Goal: Communication & Community: Share content

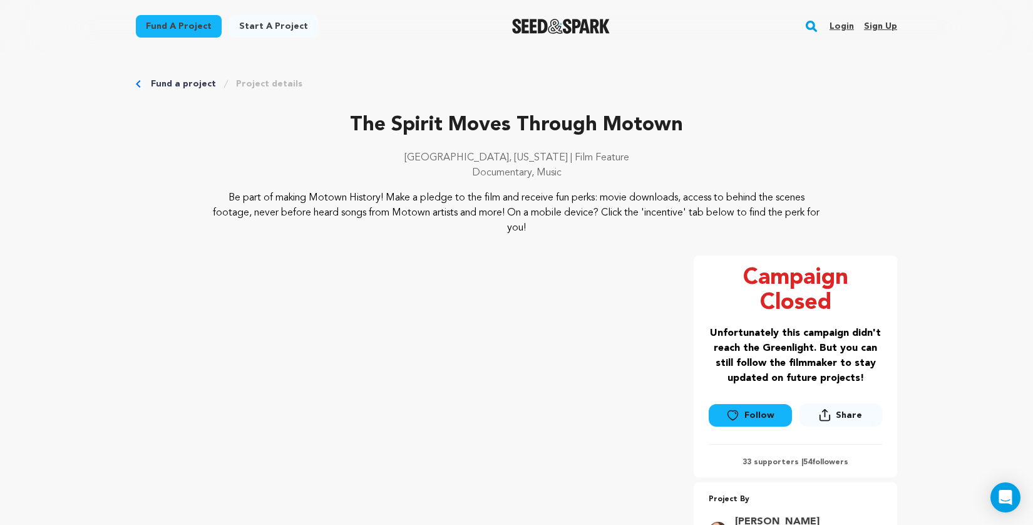
click at [843, 26] on link "Login" at bounding box center [842, 26] width 24 height 20
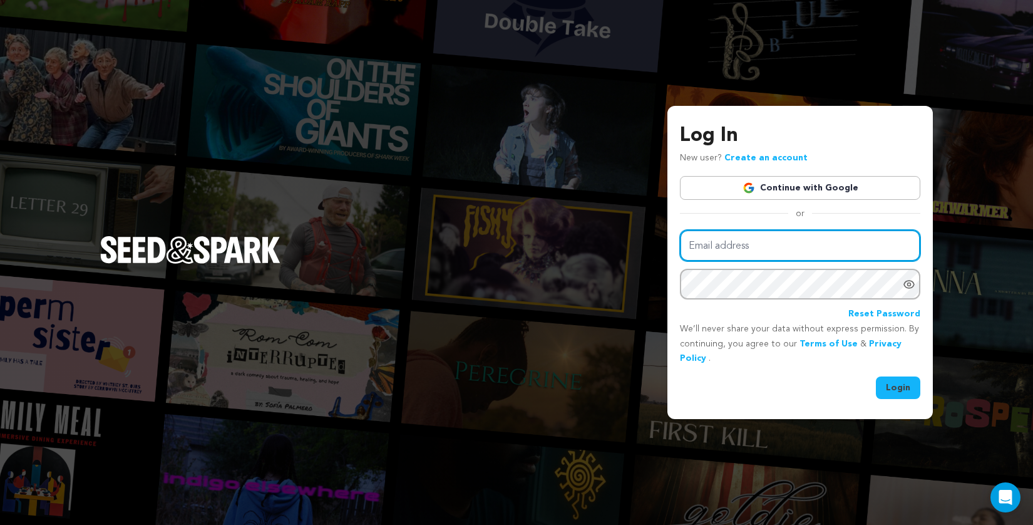
type input "spirationfilms@gmail.com"
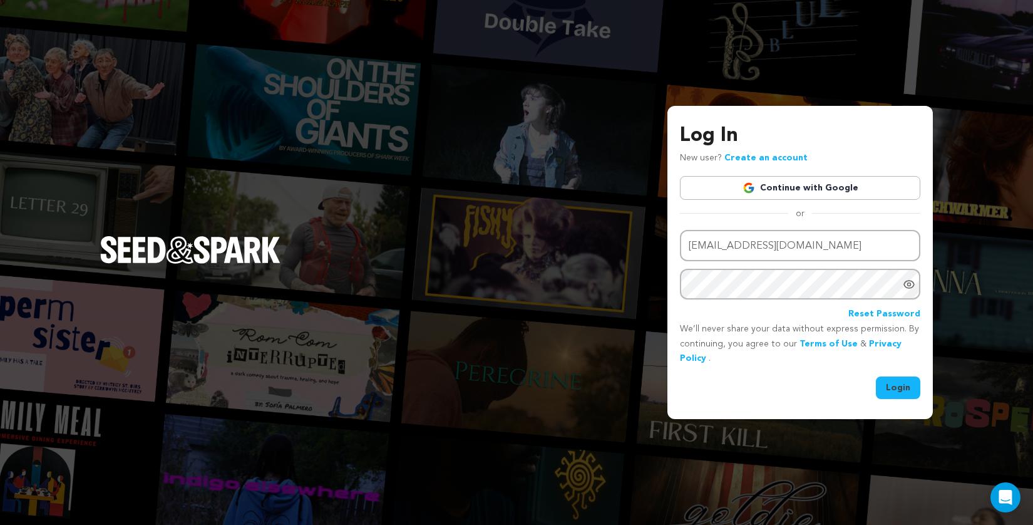
click at [908, 390] on button "Login" at bounding box center [898, 387] width 44 height 23
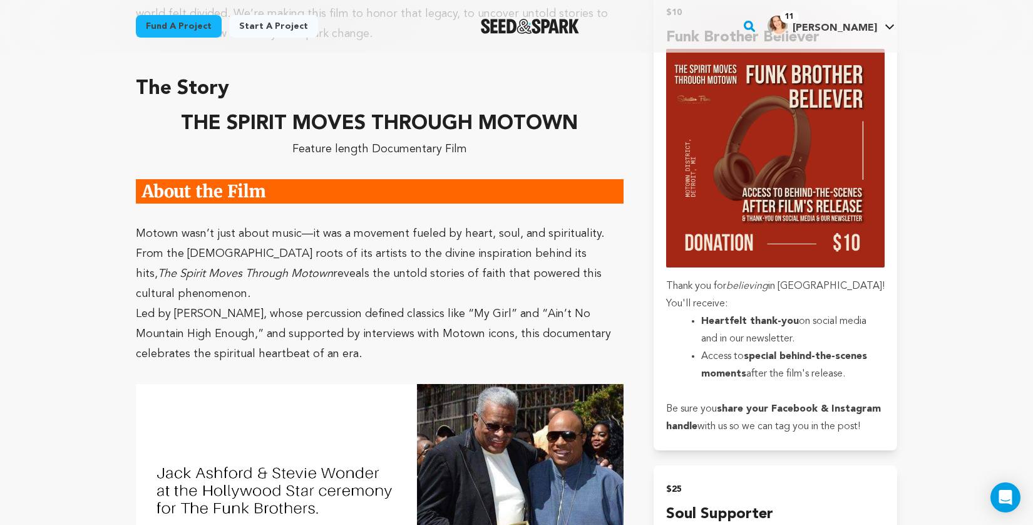
scroll to position [957, 0]
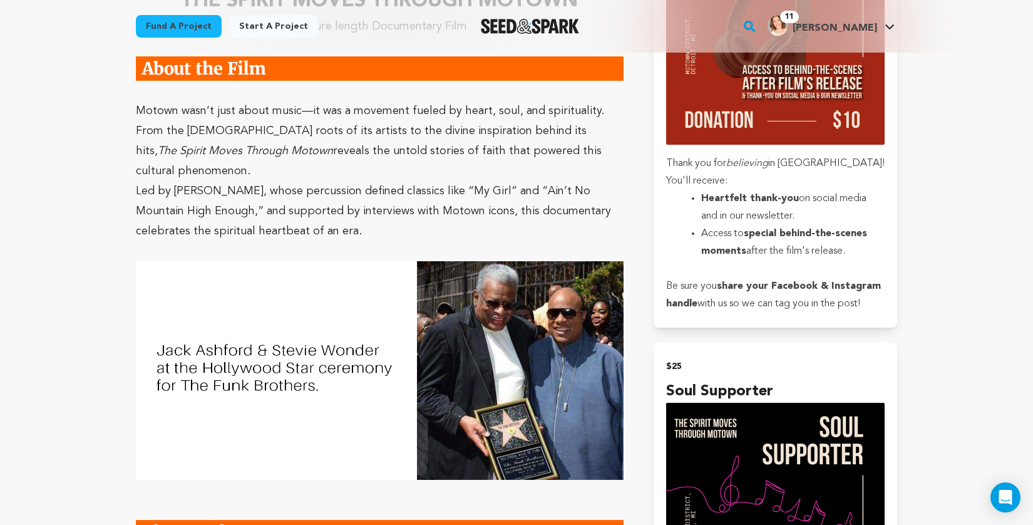
click at [501, 275] on img at bounding box center [380, 370] width 488 height 218
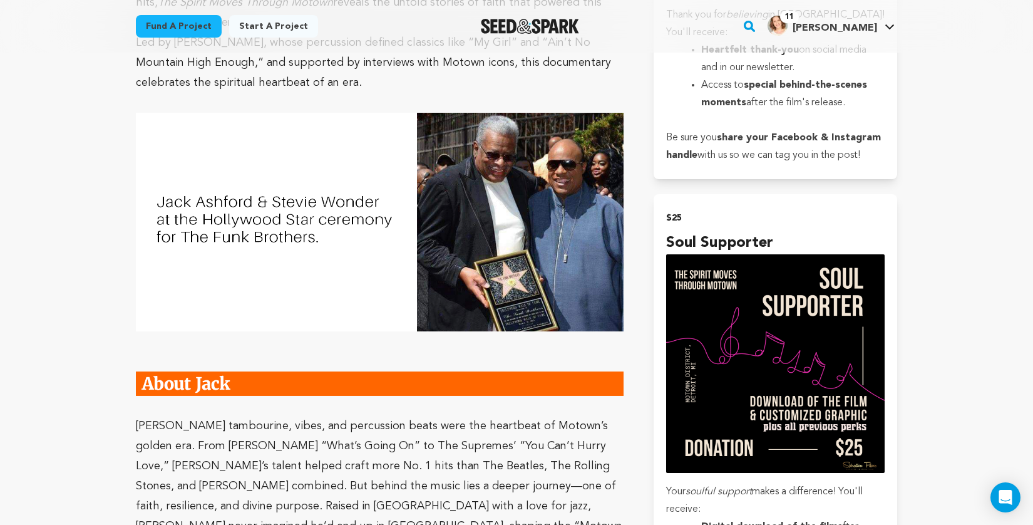
scroll to position [1258, 0]
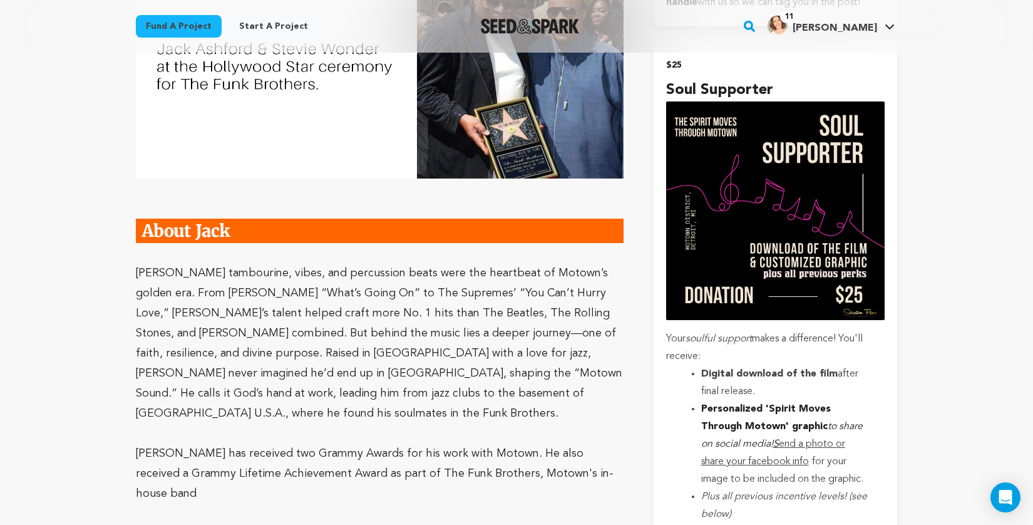
click at [237, 218] on img at bounding box center [380, 230] width 488 height 24
click at [519, 282] on span "Jack Ashford’s tambourine, vibes, and percussion beats were the heartbeat of Mo…" at bounding box center [379, 343] width 486 height 152
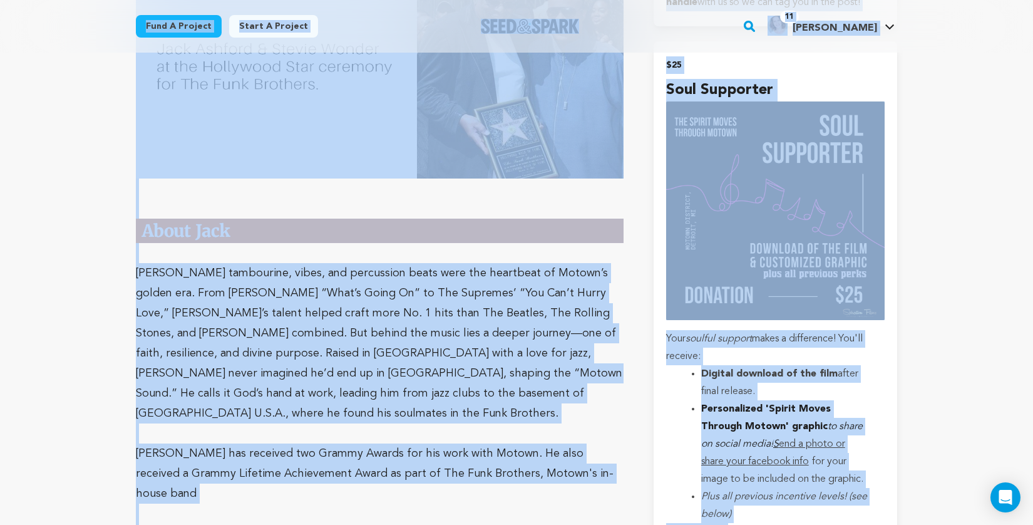
click at [519, 282] on span "Jack Ashford’s tambourine, vibes, and percussion beats were the heartbeat of Mo…" at bounding box center [379, 343] width 486 height 152
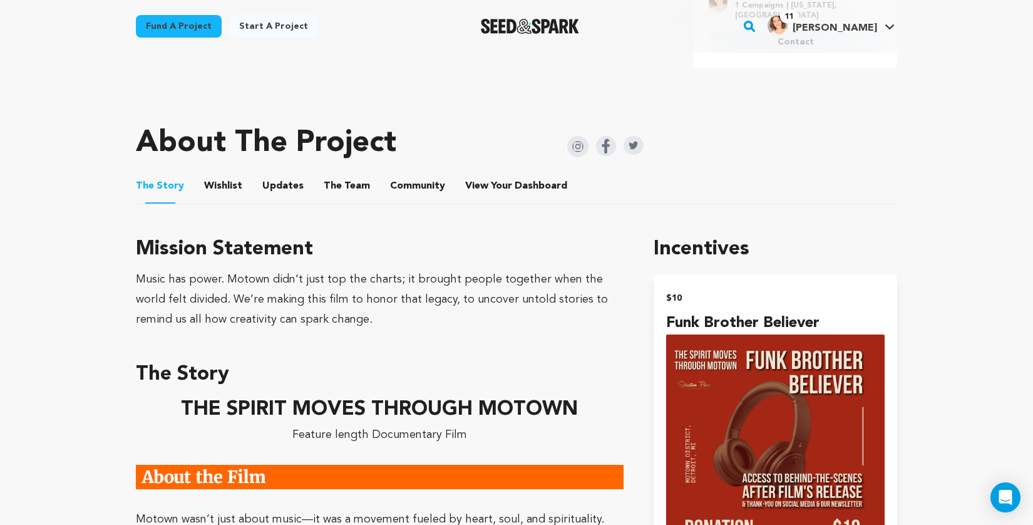
scroll to position [8, 0]
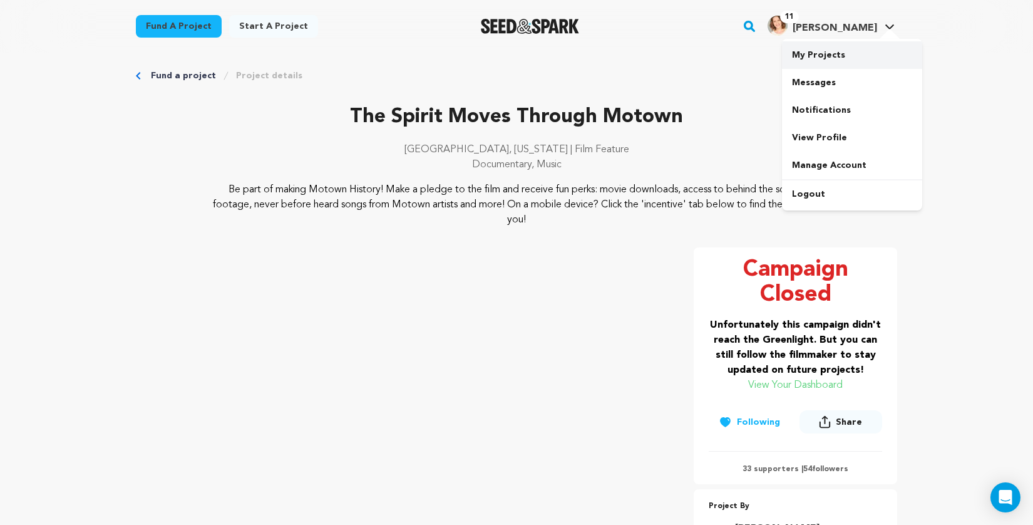
click at [831, 58] on link "My Projects" at bounding box center [852, 55] width 140 height 28
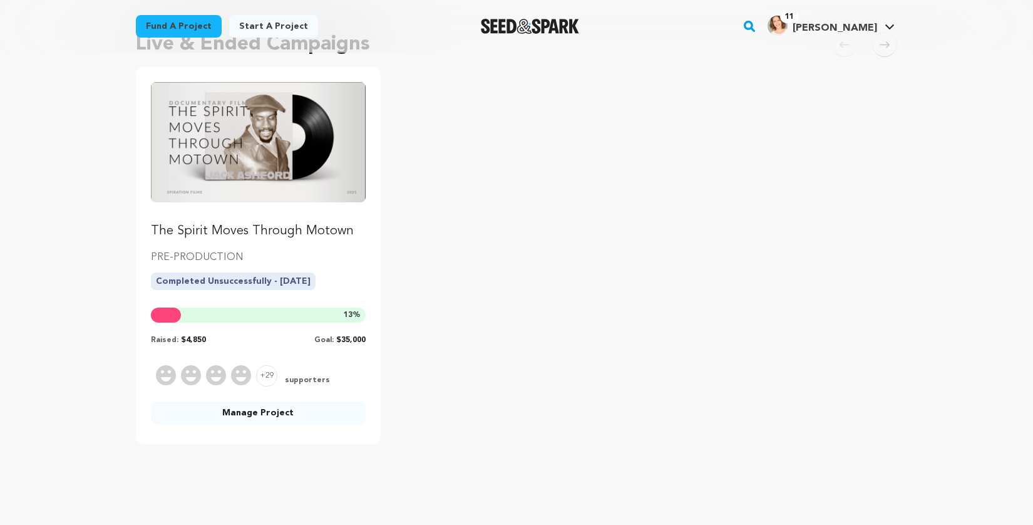
scroll to position [117, 0]
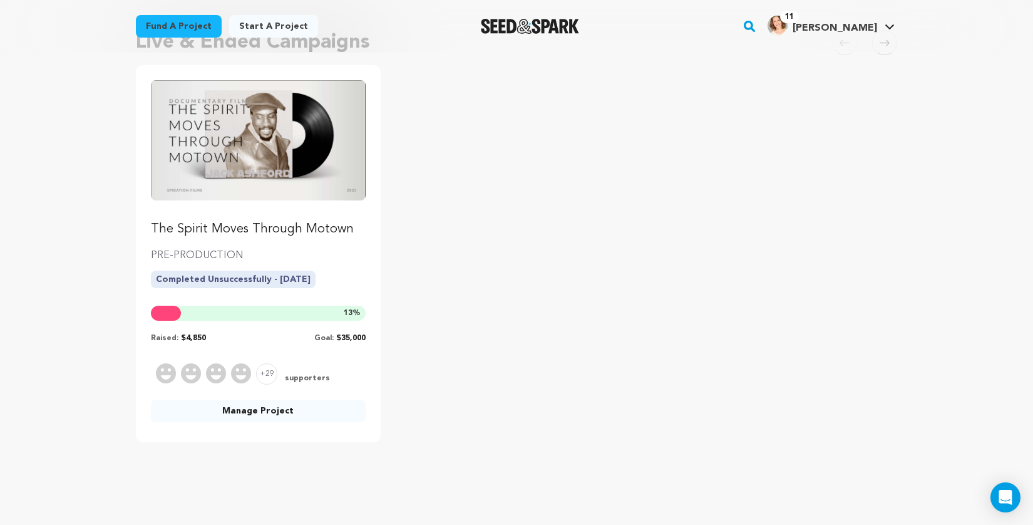
click at [252, 413] on link "Manage Project" at bounding box center [258, 410] width 215 height 23
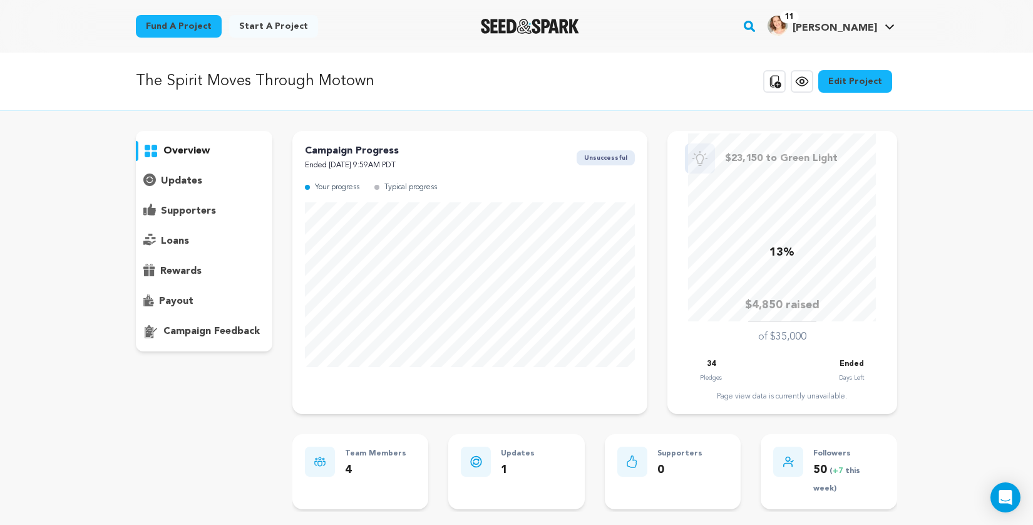
click at [150, 211] on icon at bounding box center [152, 209] width 8 height 12
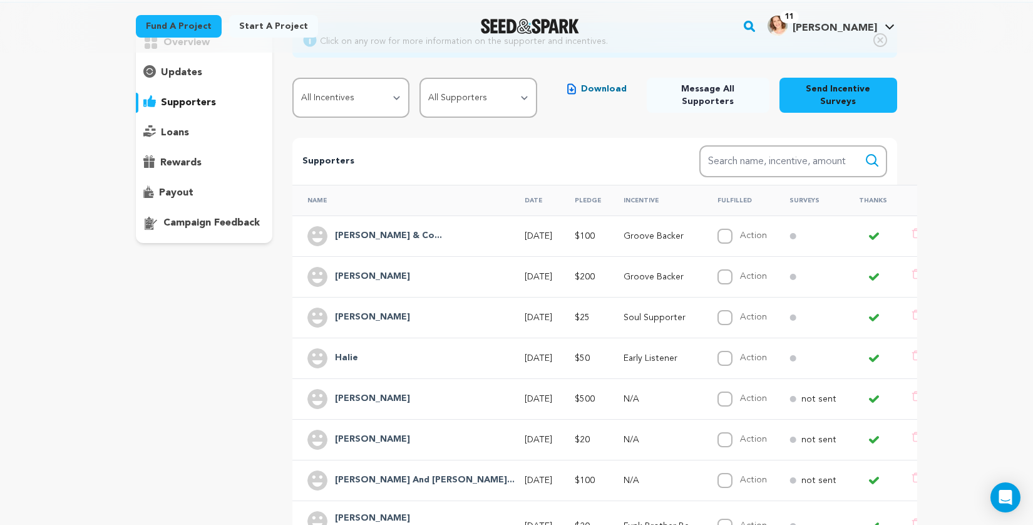
scroll to position [108, 0]
click at [188, 70] on p "updates" at bounding box center [181, 73] width 41 height 15
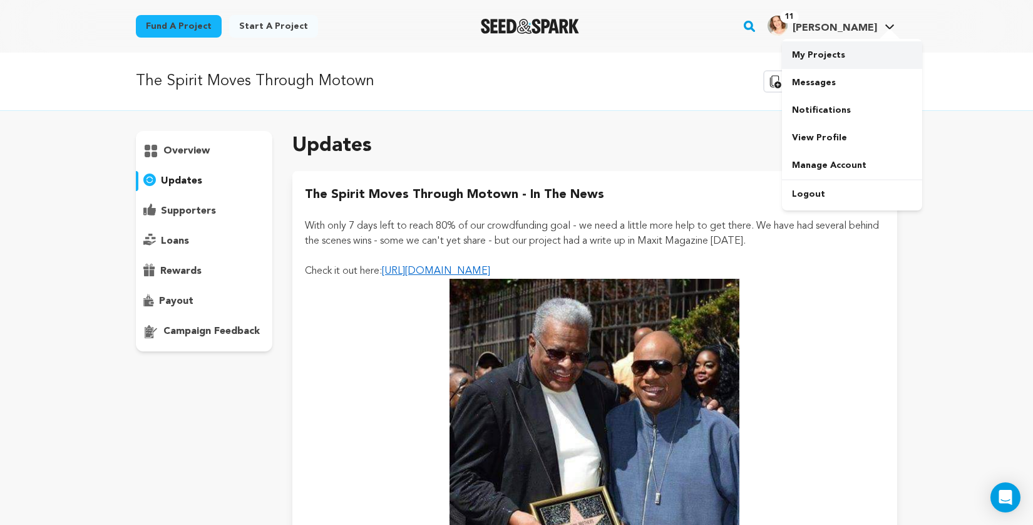
click at [834, 56] on link "My Projects" at bounding box center [852, 55] width 140 height 28
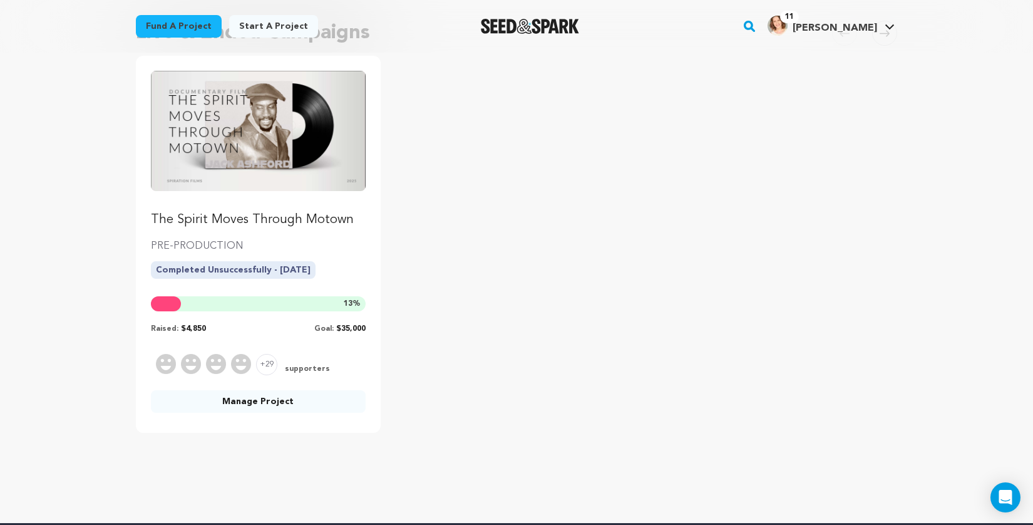
scroll to position [123, 0]
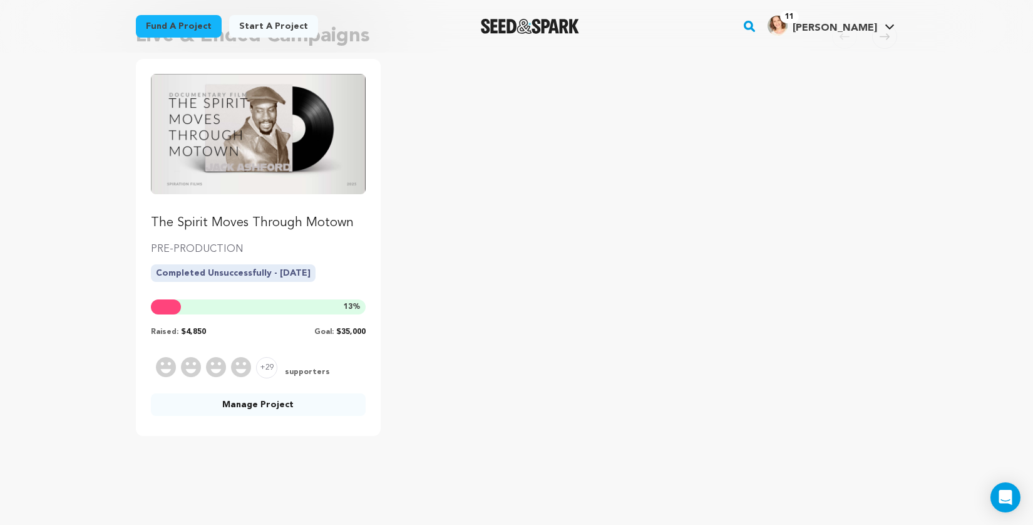
click at [254, 407] on link "Manage Project" at bounding box center [258, 404] width 215 height 23
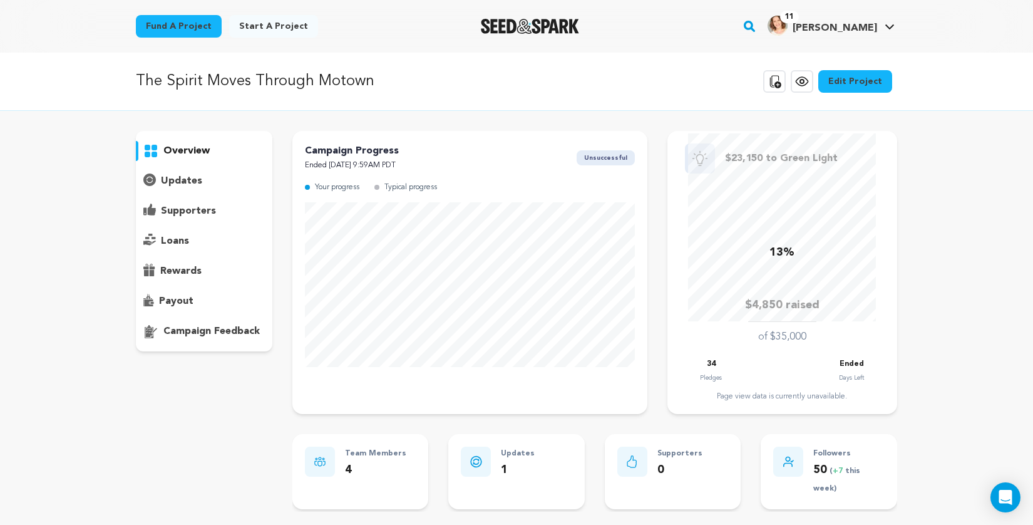
click at [190, 180] on p "updates" at bounding box center [181, 180] width 41 height 15
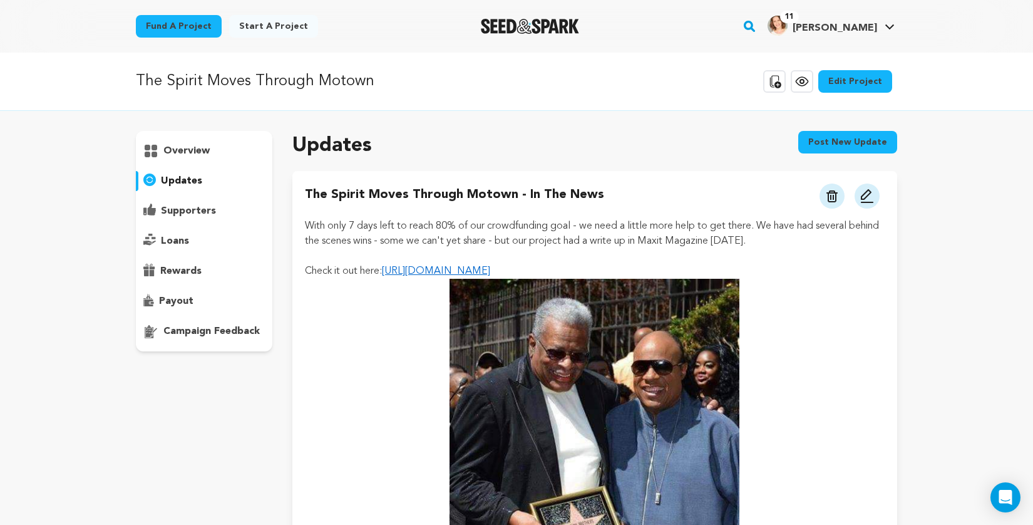
click at [858, 138] on button "Post new update" at bounding box center [847, 142] width 99 height 23
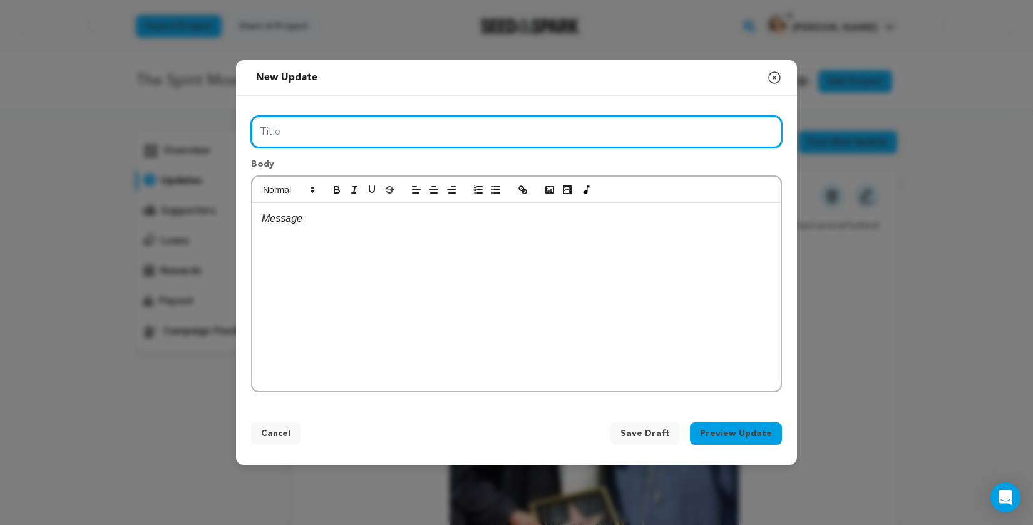
click at [444, 141] on input "Title" at bounding box center [516, 132] width 531 height 32
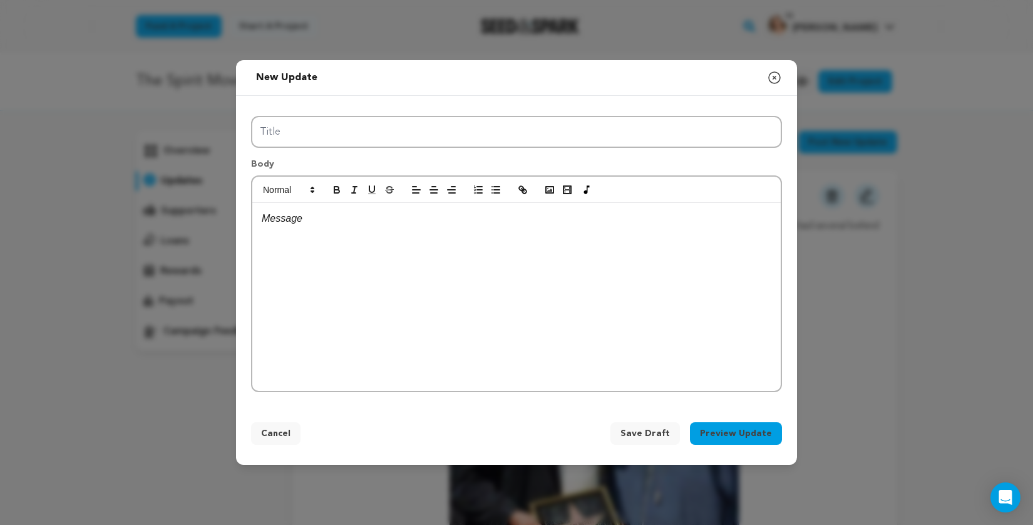
click at [428, 218] on p at bounding box center [517, 218] width 510 height 16
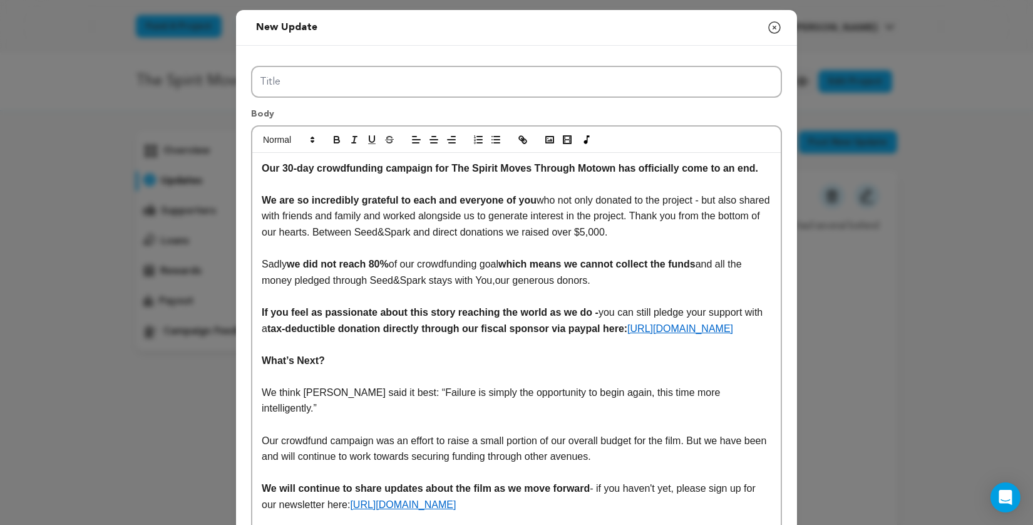
drag, startPoint x: 768, startPoint y: 168, endPoint x: 232, endPoint y: 172, distance: 536.5
click at [231, 171] on div "New update Preview your update Close modal Title Body Our 30-day crowdfunding c…" at bounding box center [516, 350] width 1033 height 700
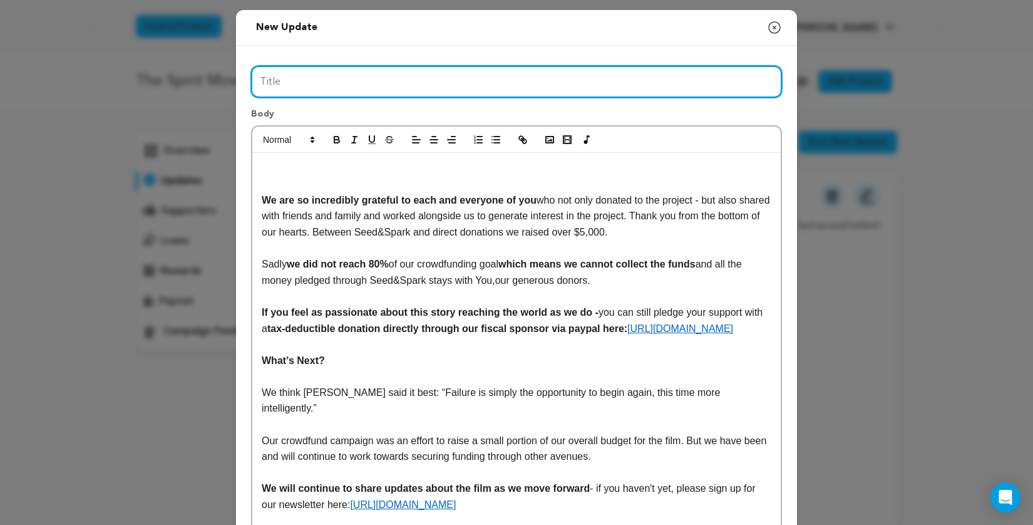
click at [311, 89] on input "Title" at bounding box center [516, 82] width 531 height 32
paste input "Our 30-day crowdfunding campaign for The Spirit Moves Through Motown has offici…"
type input "Our 30-day crowdfunding campaign for The Spirit Moves Through Motown has offici…"
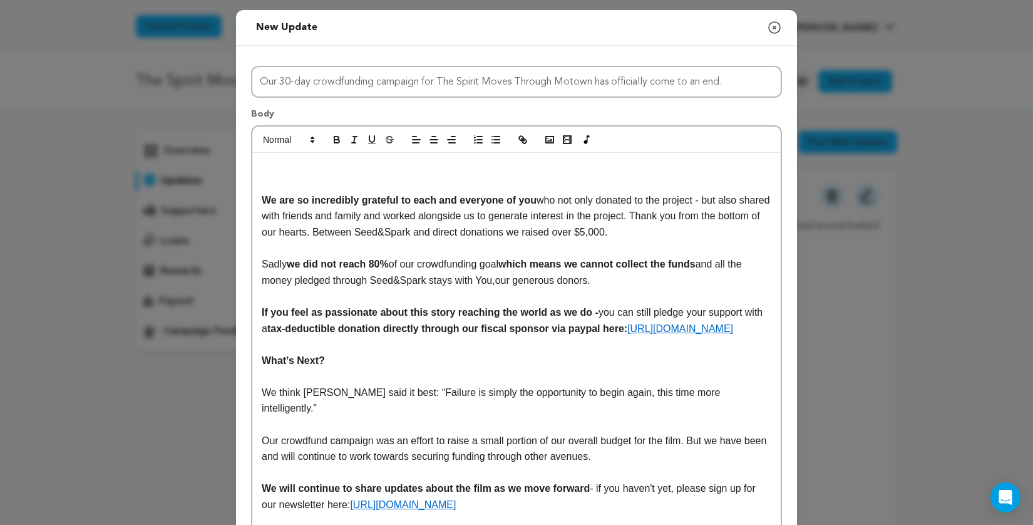
click at [263, 199] on strong "We are so incredibly grateful to each and everyone of you" at bounding box center [399, 200] width 275 height 11
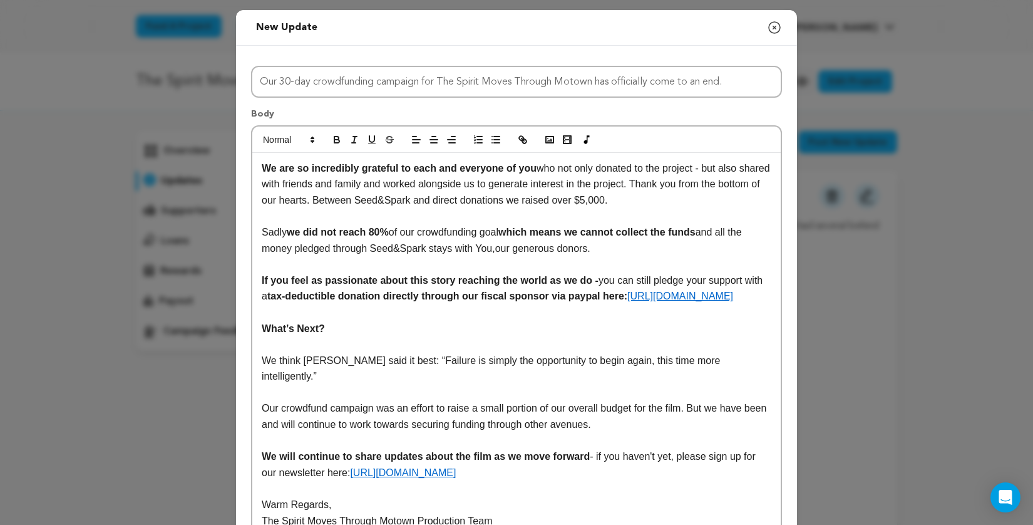
click at [500, 250] on p "Sadly we did not reach 80% of our crowdfunding goal which means we cannot colle…" at bounding box center [517, 240] width 510 height 32
click at [501, 250] on p "Sadly we did not reach 80% of our crowdfunding goal which means we cannot colle…" at bounding box center [517, 240] width 510 height 32
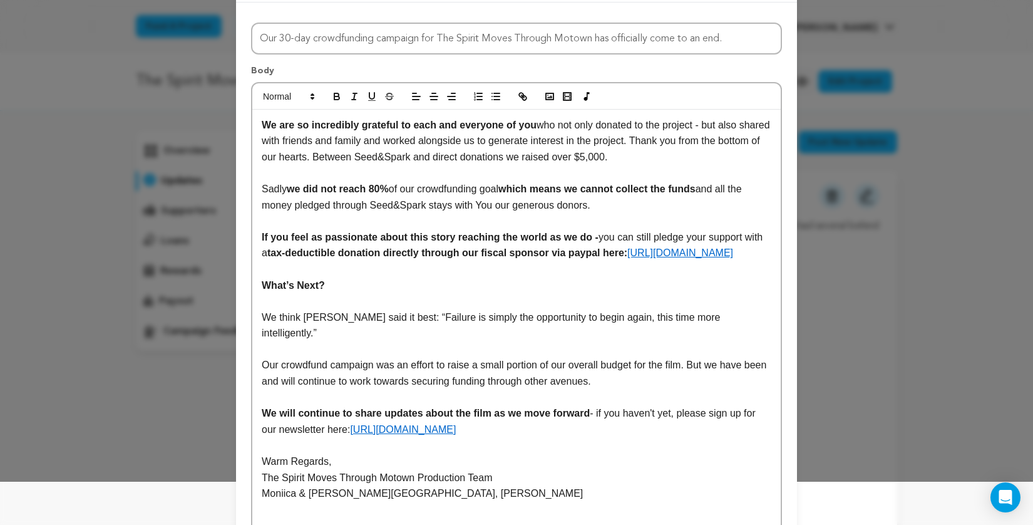
scroll to position [92, 0]
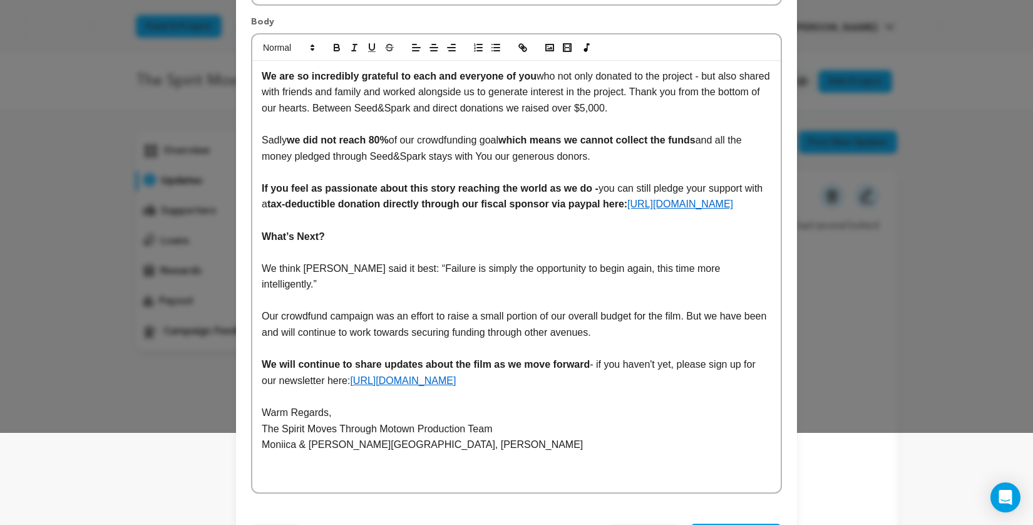
click at [609, 206] on strong "tax-deductible donation directly through our fiscal sponsor via paypal here:" at bounding box center [447, 203] width 360 height 11
click at [602, 206] on strong "tax-deductible donation directly through our fiscal sponsor via paypal here:" at bounding box center [447, 203] width 360 height 11
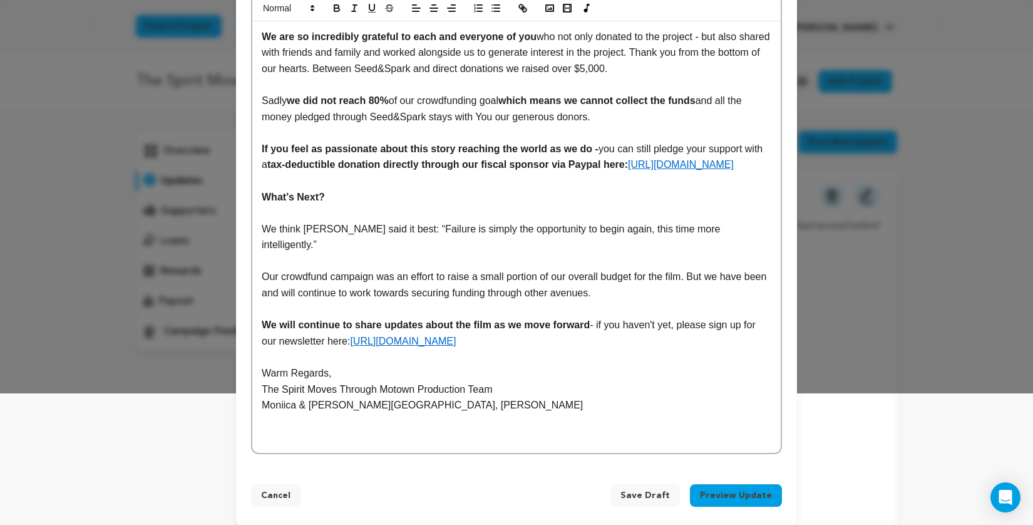
scroll to position [143, 0]
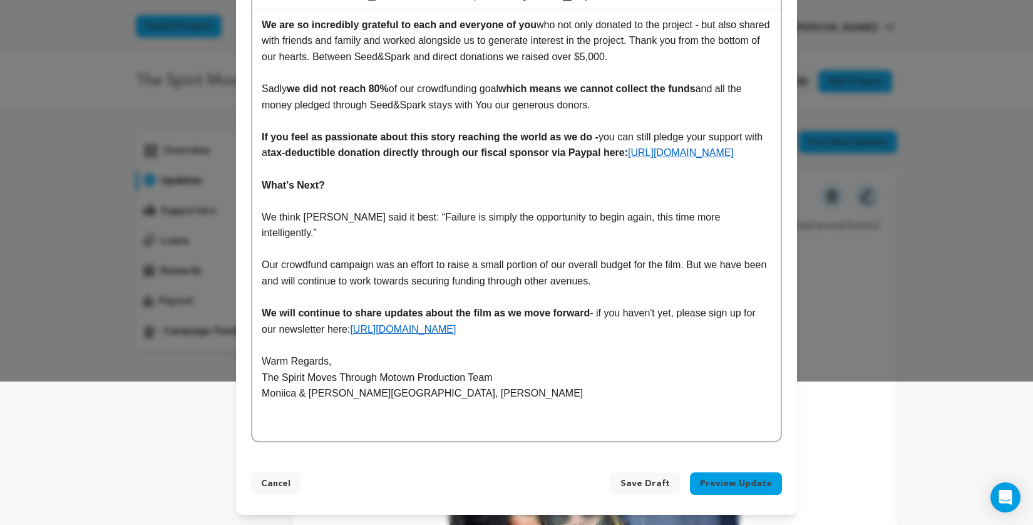
click at [287, 393] on p "Moniica & Nat Graves, EJ Paris, Michael Miickey Durio" at bounding box center [517, 393] width 510 height 16
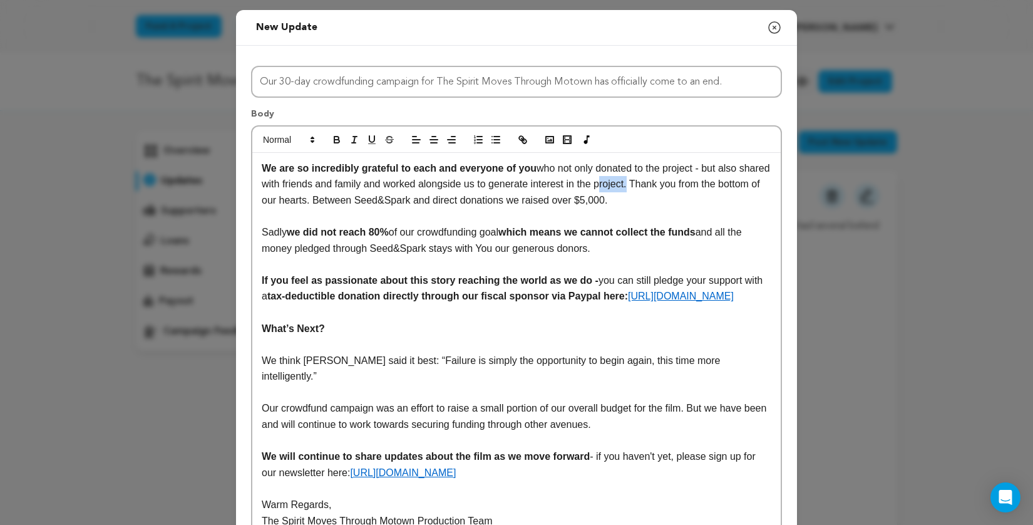
drag, startPoint x: 634, startPoint y: 185, endPoint x: 665, endPoint y: 185, distance: 31.9
click at [665, 185] on p "We are so incredibly grateful to each and everyone of you who not only donated …" at bounding box center [517, 184] width 510 height 48
click at [686, 234] on strong "which means we cannot collect the funds" at bounding box center [596, 232] width 197 height 11
click at [289, 250] on strong "which means we cannot collect the Seed&Spark funds" at bounding box center [496, 240] width 468 height 27
drag, startPoint x: 295, startPoint y: 250, endPoint x: 319, endPoint y: 247, distance: 24.0
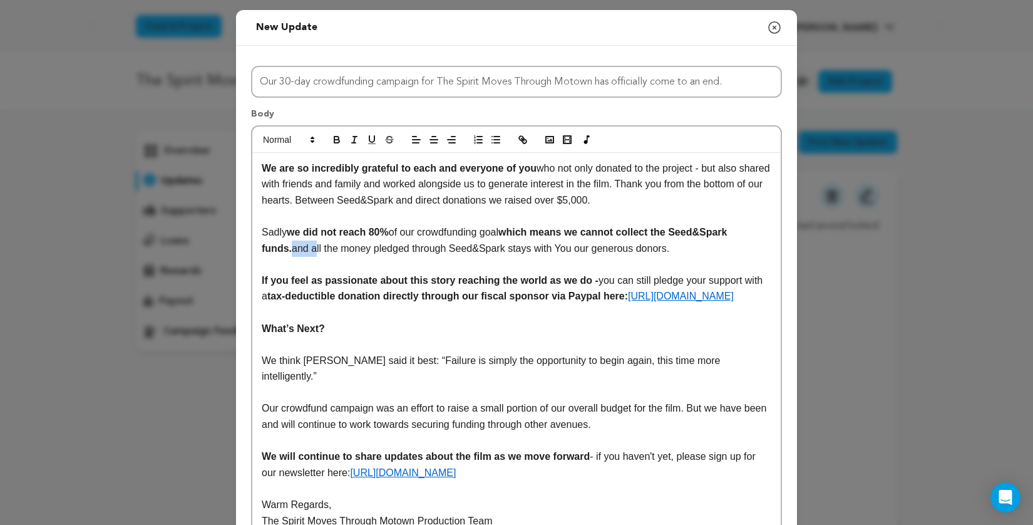
click at [319, 247] on p "Sadly we did not reach 80% of our crowdfunding goal which means we cannot colle…" at bounding box center [517, 240] width 510 height 32
click at [550, 249] on p "Sadly we did not reach 80% of our crowdfunding goal which means we cannot colle…" at bounding box center [517, 240] width 510 height 32
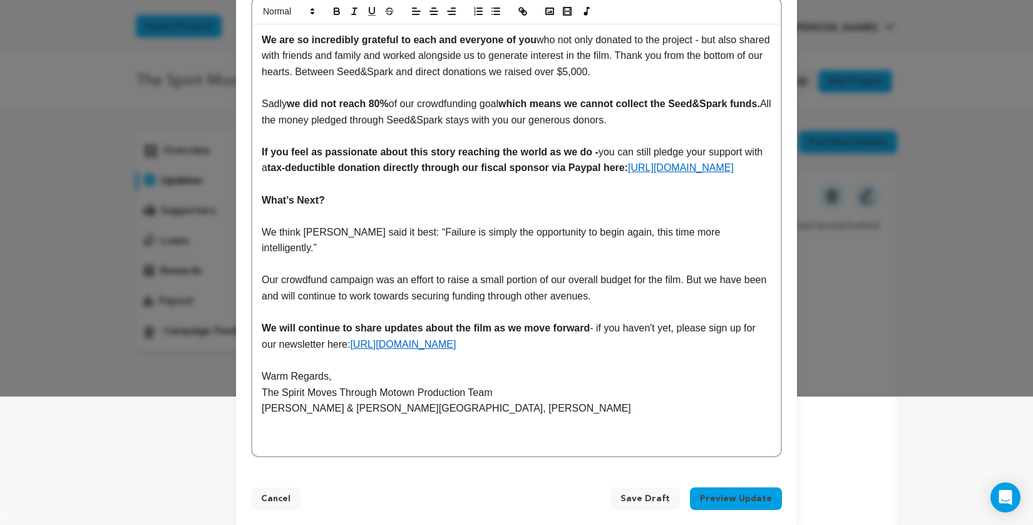
scroll to position [130, 0]
click at [609, 345] on p "We will continue to share updates about the film as we move forward - if you ha…" at bounding box center [517, 335] width 510 height 32
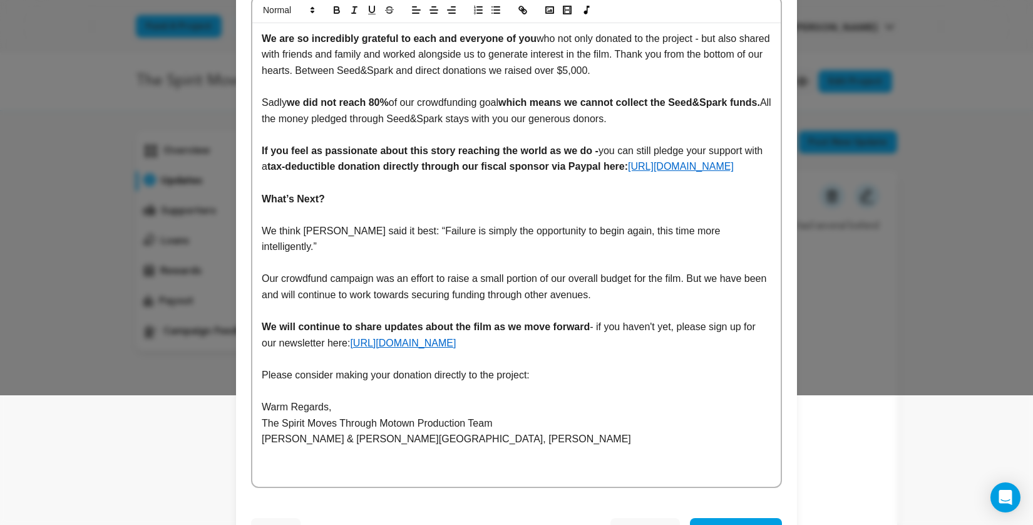
click at [542, 377] on p "Please consider making your donation directly to the project:" at bounding box center [517, 375] width 510 height 16
drag, startPoint x: 679, startPoint y: 378, endPoint x: 659, endPoint y: 372, distance: 21.3
click at [659, 374] on p "Please consider making your donation directly to the project through our fiscal…" at bounding box center [517, 375] width 510 height 16
click at [523, 11] on icon "button" at bounding box center [522, 9] width 11 height 11
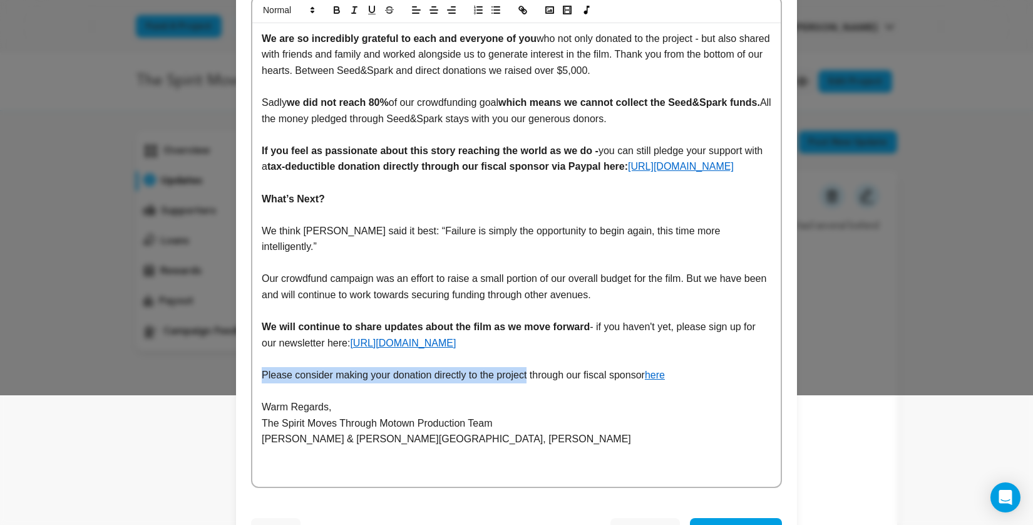
drag, startPoint x: 533, startPoint y: 376, endPoint x: 255, endPoint y: 377, distance: 278.0
click at [255, 377] on div "We are so incredibly grateful to each and everyone of you who not only donated …" at bounding box center [516, 255] width 528 height 464
click at [336, 12] on icon "button" at bounding box center [336, 9] width 11 height 11
click at [321, 374] on strong "Please consider making your donation directly to the project" at bounding box center [406, 374] width 289 height 11
click at [456, 441] on p "Monica & Nat Graves, EJ Paris, Michael Miickey Durio" at bounding box center [517, 439] width 510 height 16
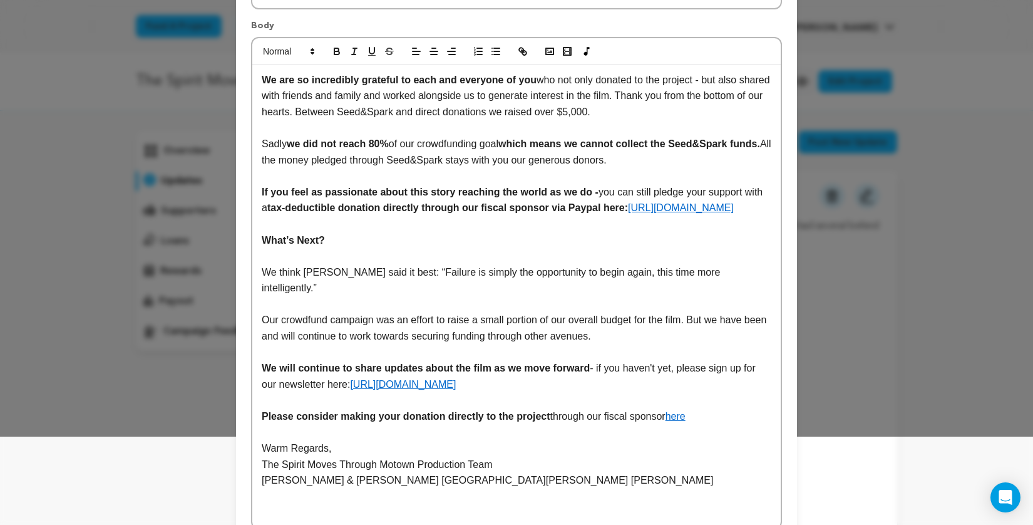
scroll to position [89, 0]
click at [460, 215] on p "If you feel as passionate about this story reaching the world as we do - you ca…" at bounding box center [517, 199] width 510 height 32
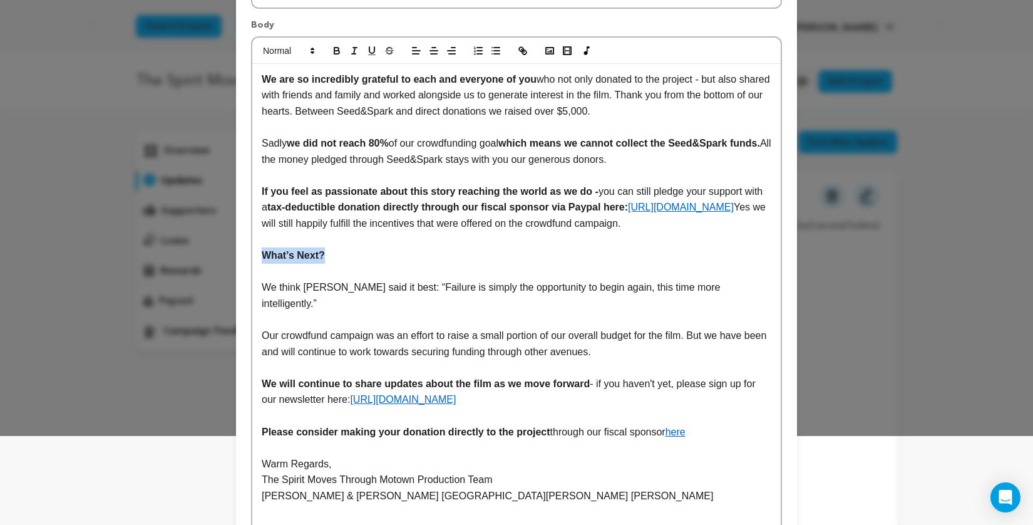
drag, startPoint x: 341, startPoint y: 274, endPoint x: 249, endPoint y: 272, distance: 92.0
click at [257, 272] on div "We are so incredibly grateful to each and everyone of you who not only donated …" at bounding box center [516, 304] width 528 height 480
click at [298, 51] on span at bounding box center [287, 50] width 61 height 15
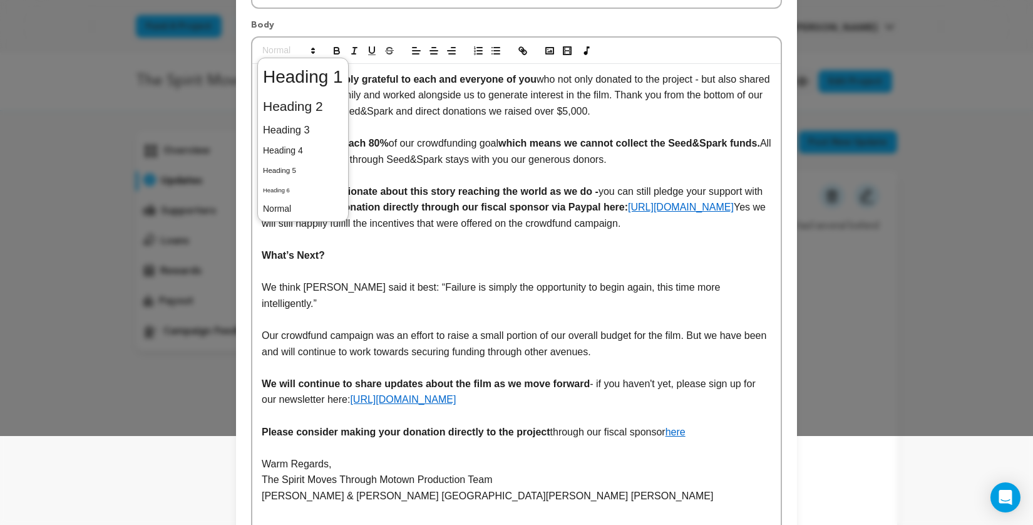
click at [314, 101] on span at bounding box center [303, 106] width 80 height 26
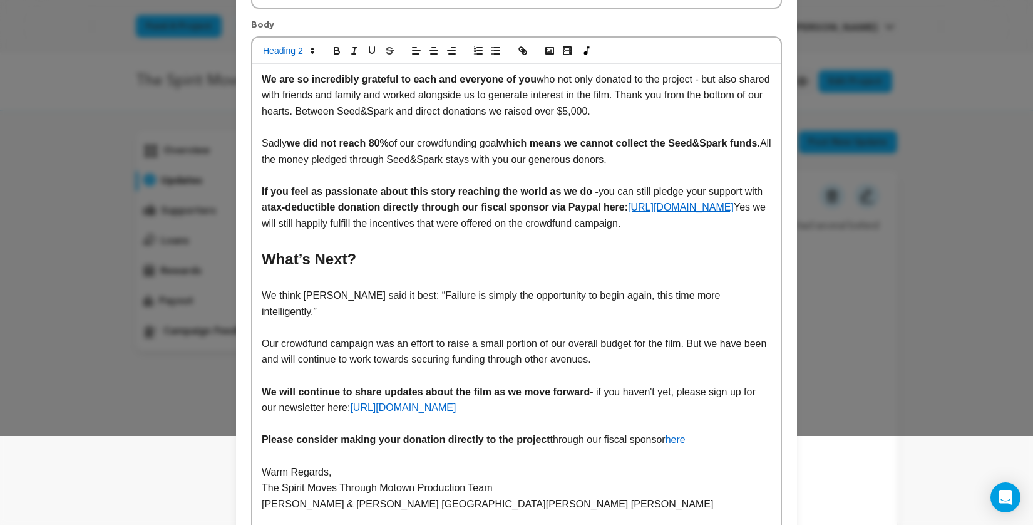
click at [404, 269] on h2 "What’s Next?" at bounding box center [517, 259] width 510 height 24
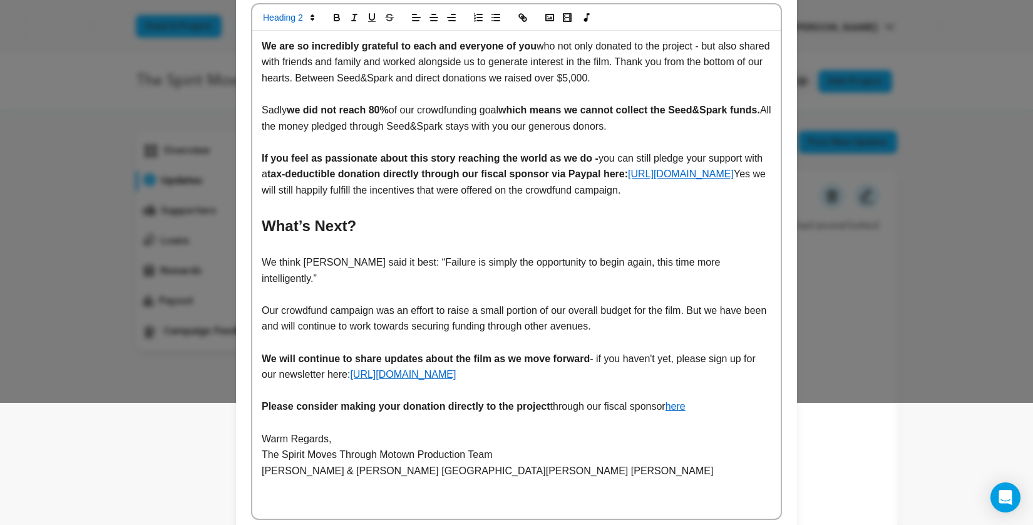
scroll to position [130, 0]
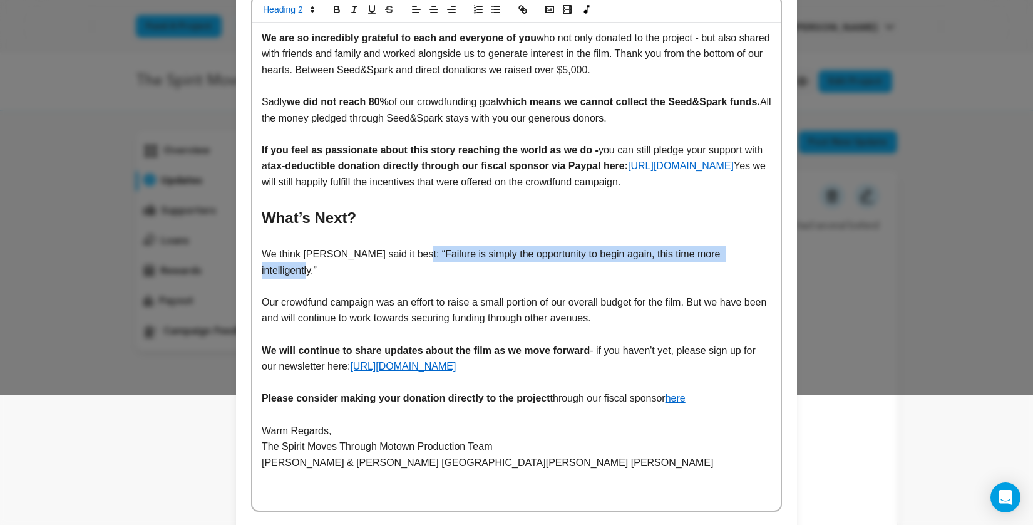
drag, startPoint x: 758, startPoint y: 271, endPoint x: 413, endPoint y: 270, distance: 345.0
click at [413, 270] on p "We think Henry Ford said it best: “Failure is simply the opportunity to begin a…" at bounding box center [517, 262] width 510 height 32
click at [353, 12] on icon "button" at bounding box center [354, 9] width 11 height 11
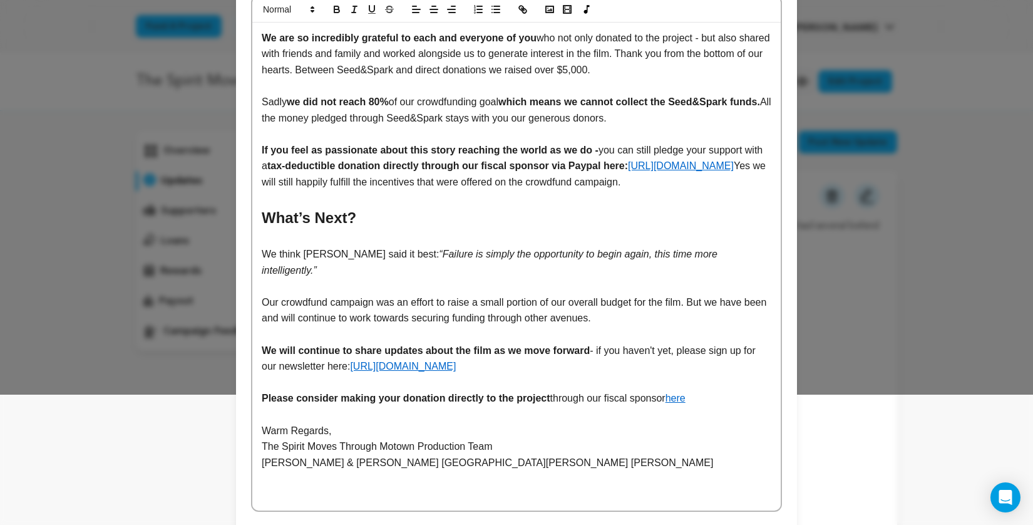
click at [396, 311] on p "Our crowdfund campaign was an effort to raise a small portion of our overall bu…" at bounding box center [517, 310] width 510 height 32
click at [285, 322] on p "Our crowdfund campaign was an effort to raise a small portion of our overall bu…" at bounding box center [517, 310] width 510 height 32
click at [366, 319] on p "Our crowdfund campaign was an effort to raise a small portion of our overall bu…" at bounding box center [517, 310] width 510 height 32
click at [659, 320] on p "Our crowdfund campaign was an effort to raise a small portion of our overall bu…" at bounding box center [517, 310] width 510 height 32
drag, startPoint x: 280, startPoint y: 352, endPoint x: 326, endPoint y: 349, distance: 45.8
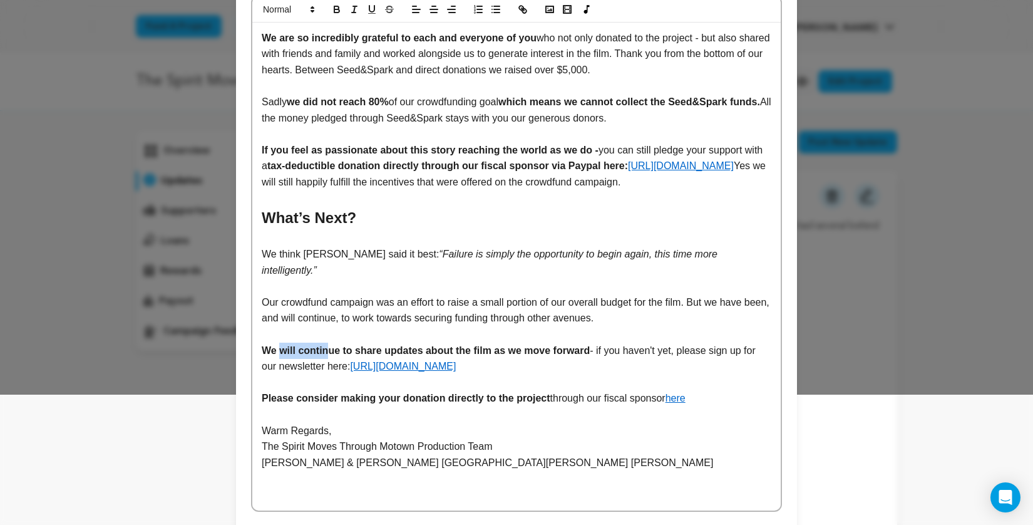
click at [329, 349] on strong "We will continue to share updates about the film as we move forward" at bounding box center [426, 350] width 328 height 11
click at [359, 354] on strong "We will continue to share updates about the film as we move forward" at bounding box center [426, 350] width 328 height 11
drag, startPoint x: 356, startPoint y: 352, endPoint x: 297, endPoint y: 348, distance: 59.6
click at [297, 348] on strong "We will continue to share updates about the film as we move forward" at bounding box center [426, 350] width 328 height 11
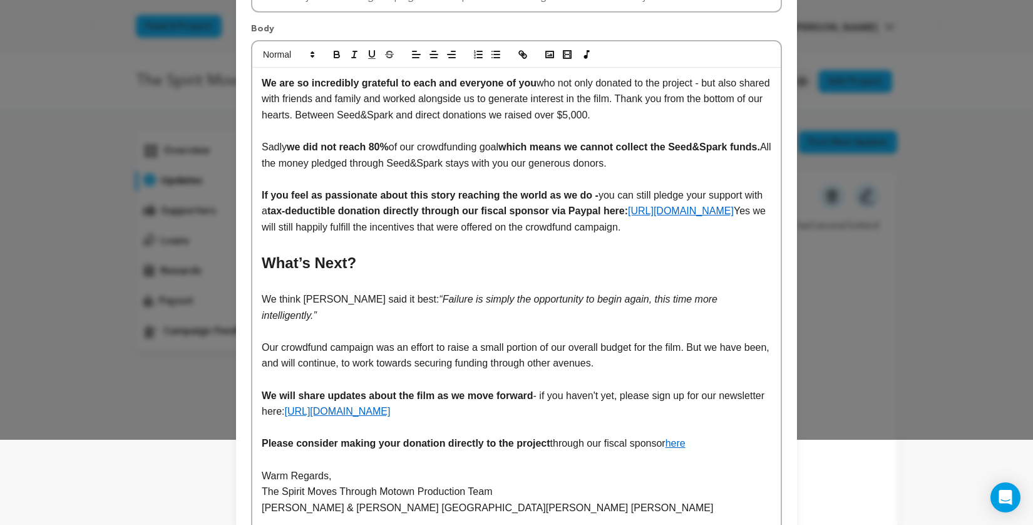
scroll to position [200, 0]
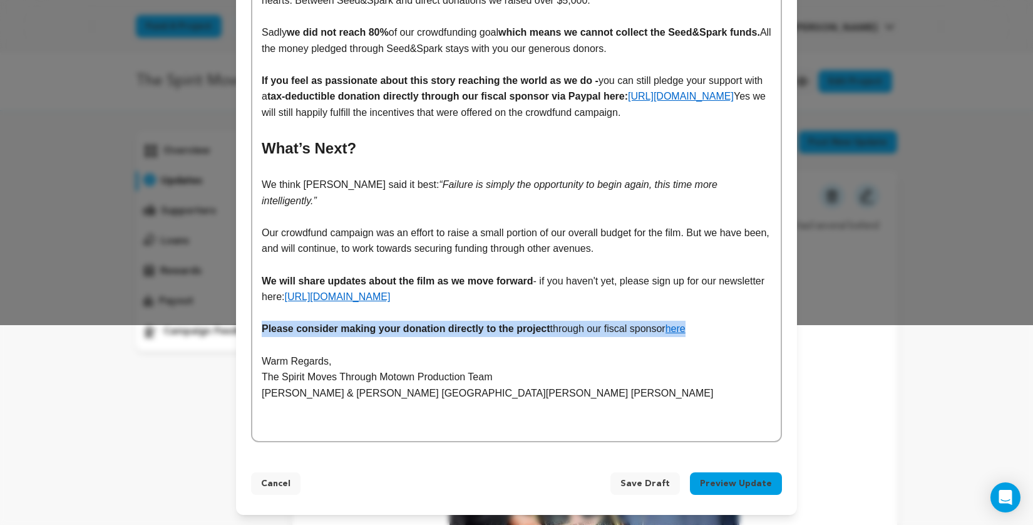
drag, startPoint x: 260, startPoint y: 327, endPoint x: 733, endPoint y: 322, distance: 473.3
click at [733, 322] on div "We are so incredibly grateful to each and everyone of you who not only donated …" at bounding box center [516, 197] width 528 height 488
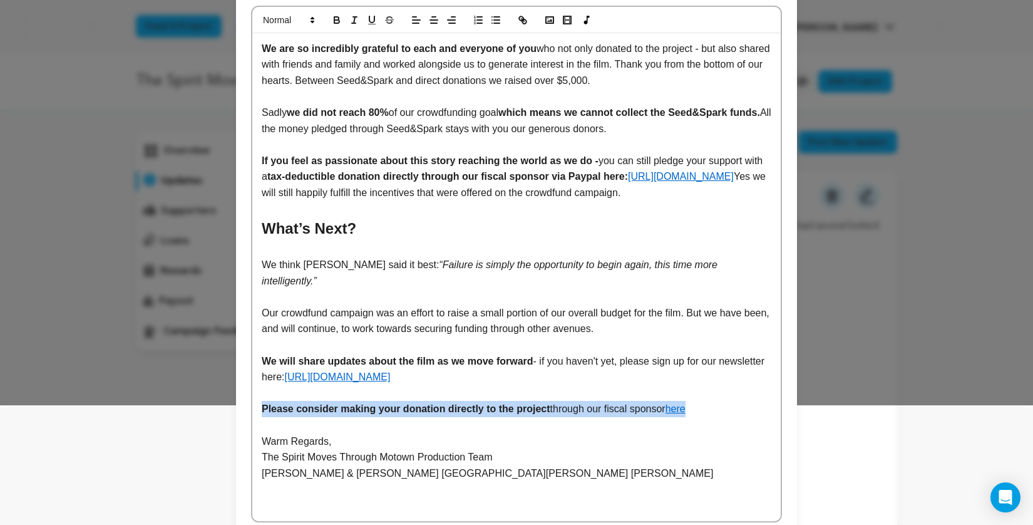
scroll to position [0, 0]
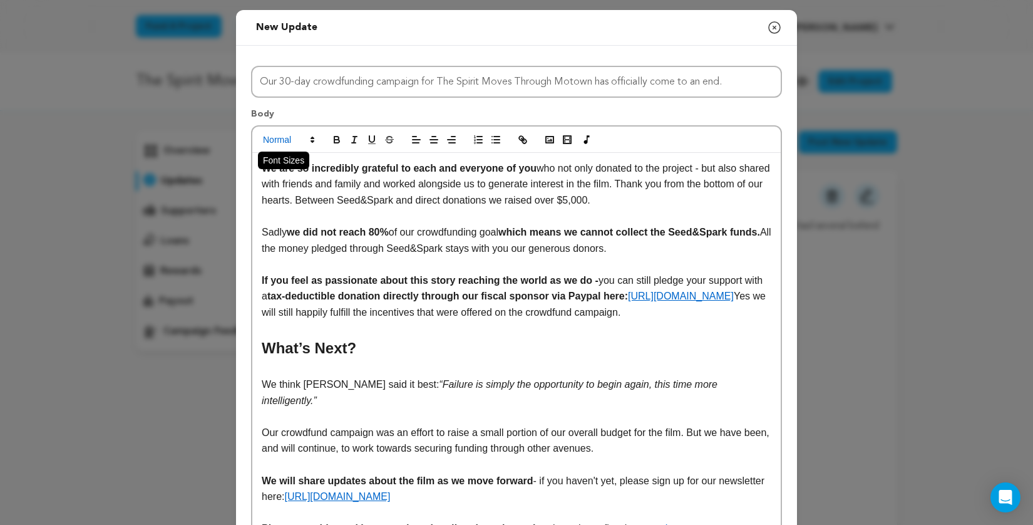
click at [307, 136] on icon at bounding box center [312, 139] width 11 height 11
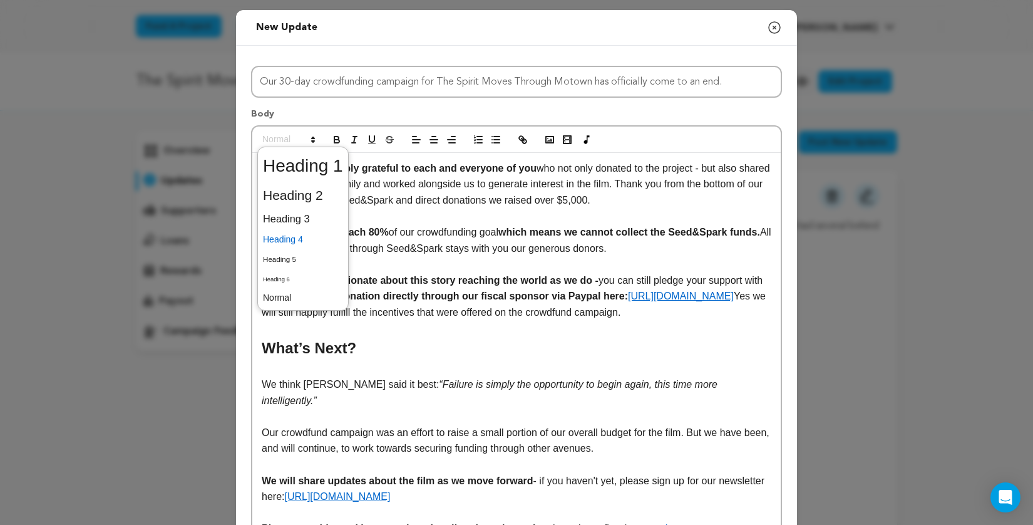
click at [304, 237] on span at bounding box center [303, 239] width 80 height 19
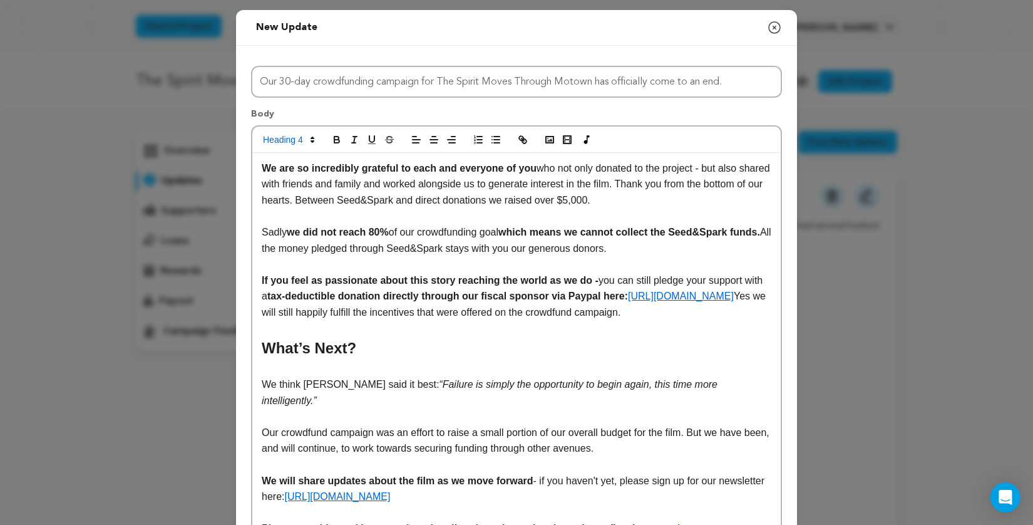
scroll to position [200, 0]
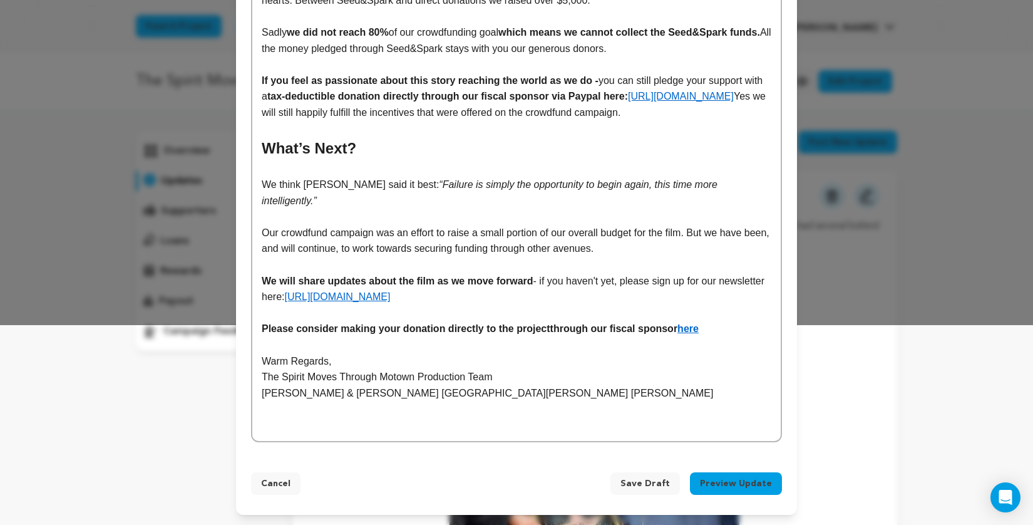
click at [741, 364] on p "Warm Regards," at bounding box center [517, 361] width 510 height 16
click at [742, 486] on button "Preview Update" at bounding box center [736, 483] width 92 height 23
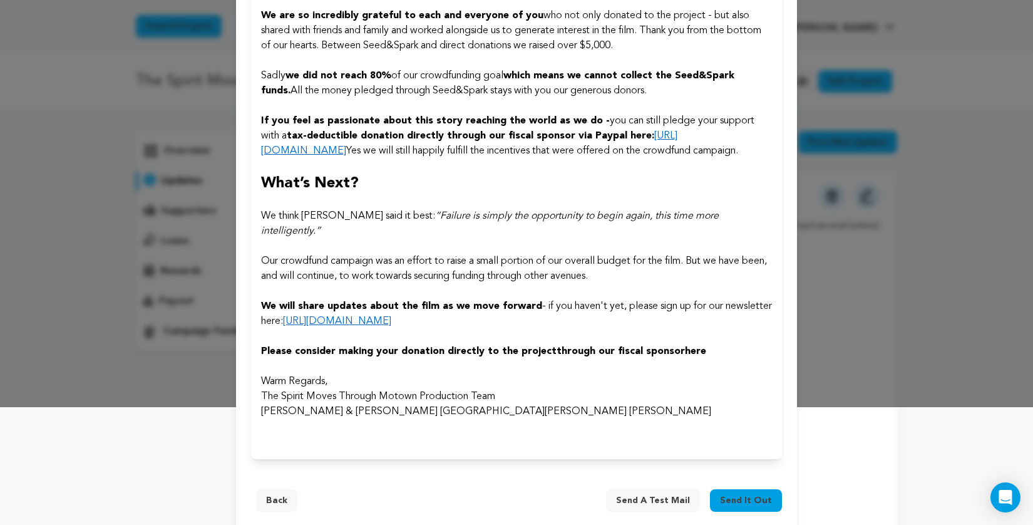
scroll to position [120, 0]
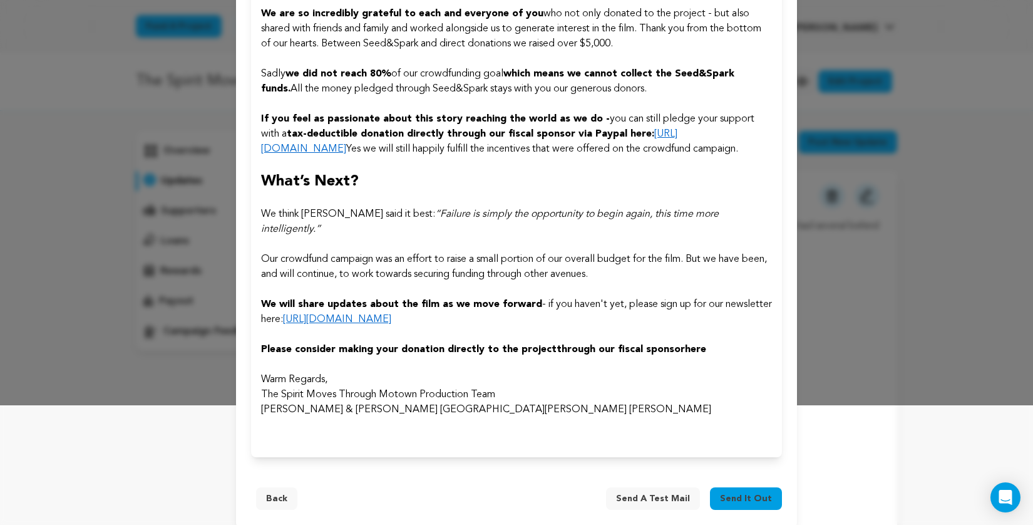
click at [759, 492] on span "Send it out" at bounding box center [746, 498] width 52 height 13
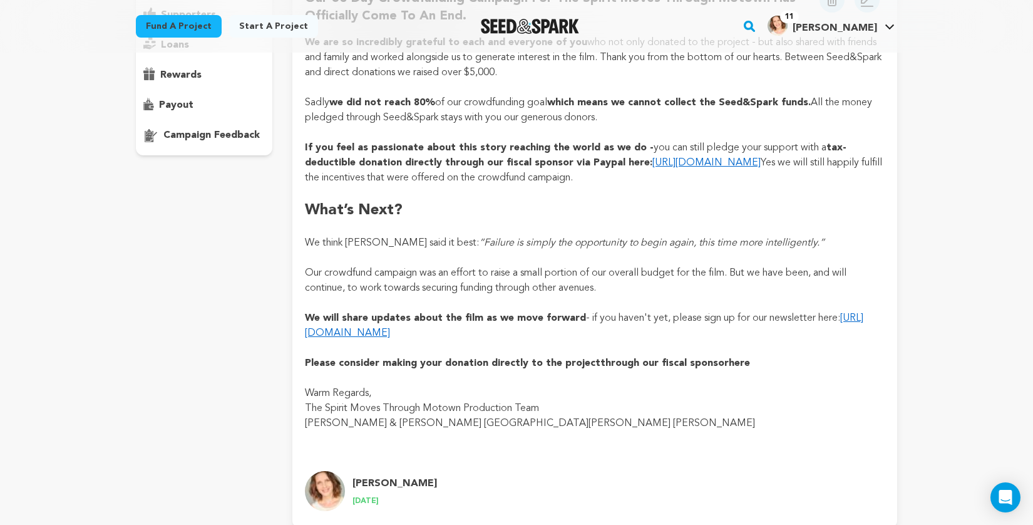
scroll to position [212, 0]
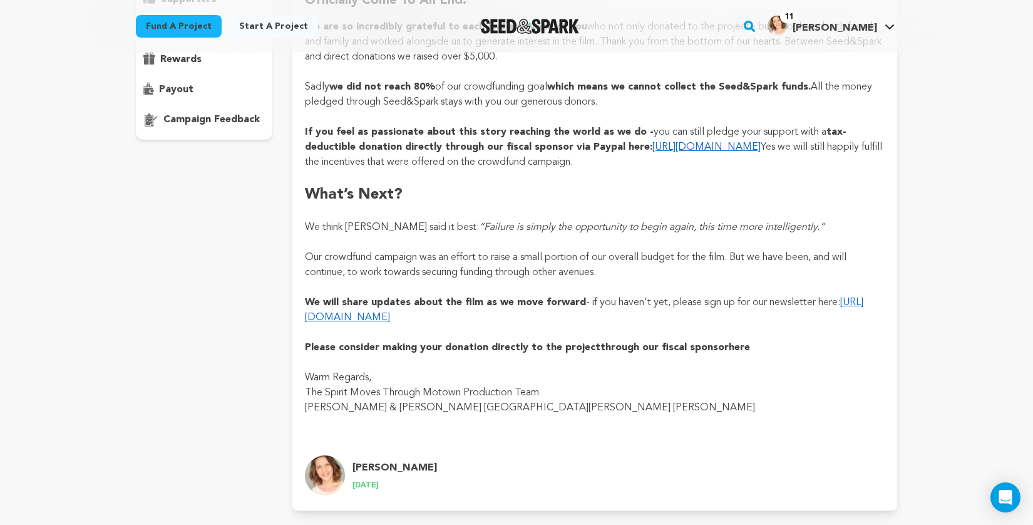
click at [733, 344] on link "here" at bounding box center [739, 347] width 21 height 10
click at [465, 317] on link "[URL][DOMAIN_NAME]" at bounding box center [584, 309] width 558 height 25
click at [702, 146] on link "[URL][DOMAIN_NAME]" at bounding box center [706, 147] width 108 height 10
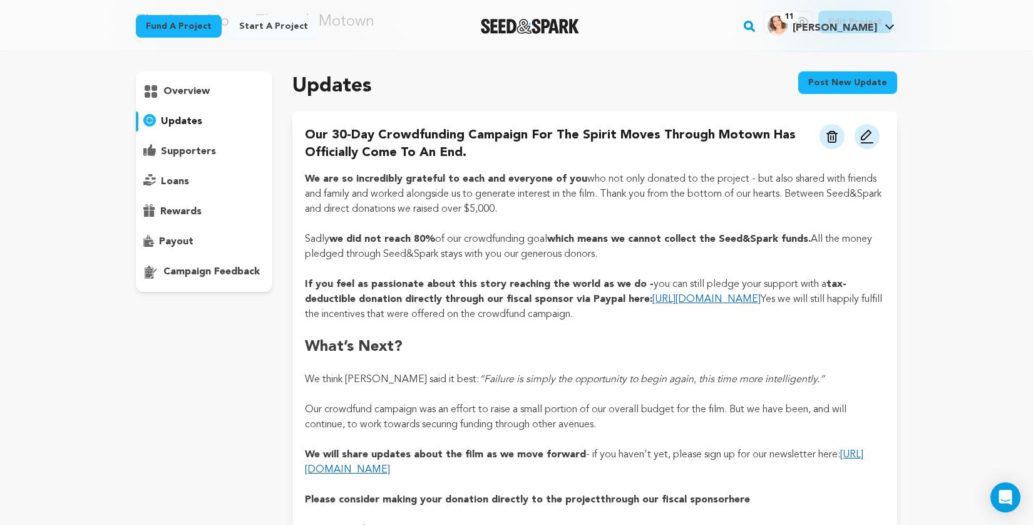
scroll to position [354, 0]
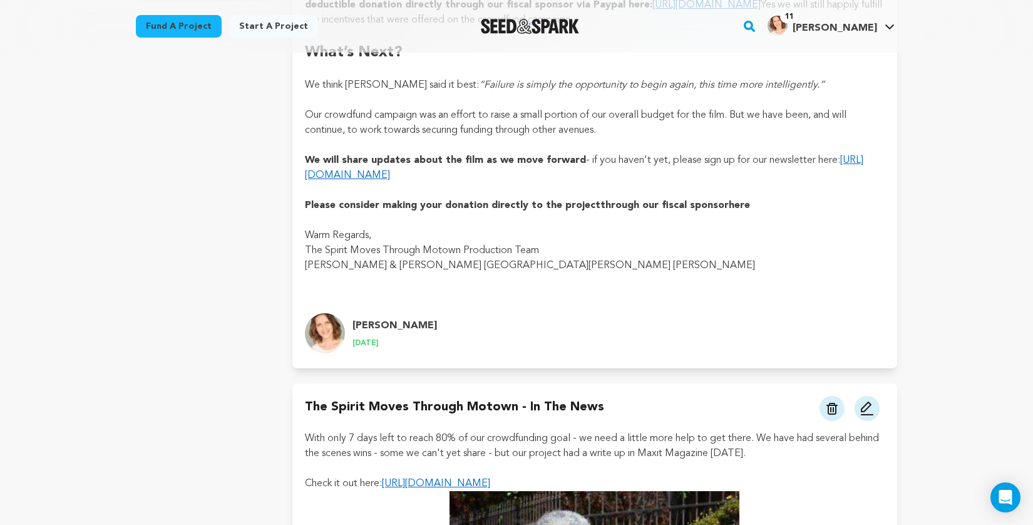
click at [726, 193] on p at bounding box center [595, 190] width 580 height 15
click at [724, 213] on p at bounding box center [595, 220] width 580 height 15
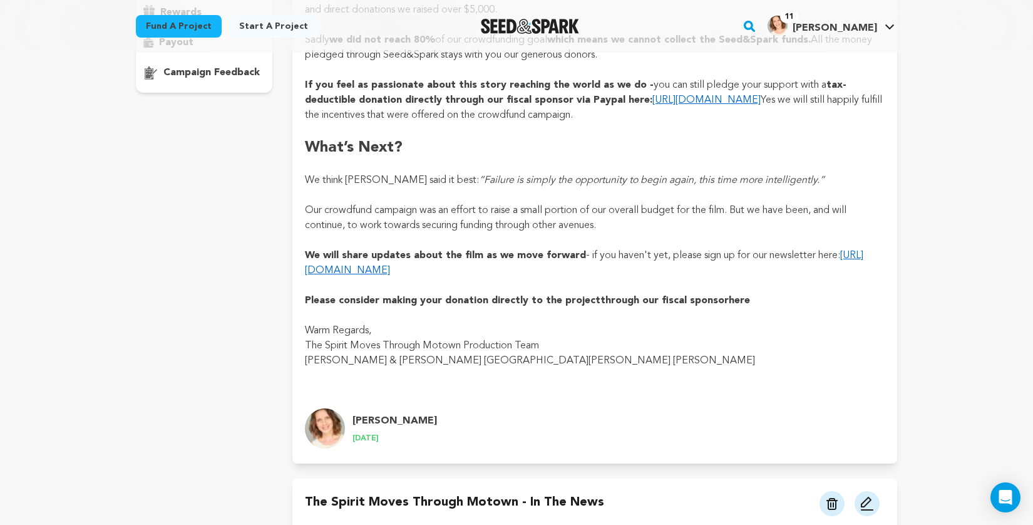
scroll to position [130, 0]
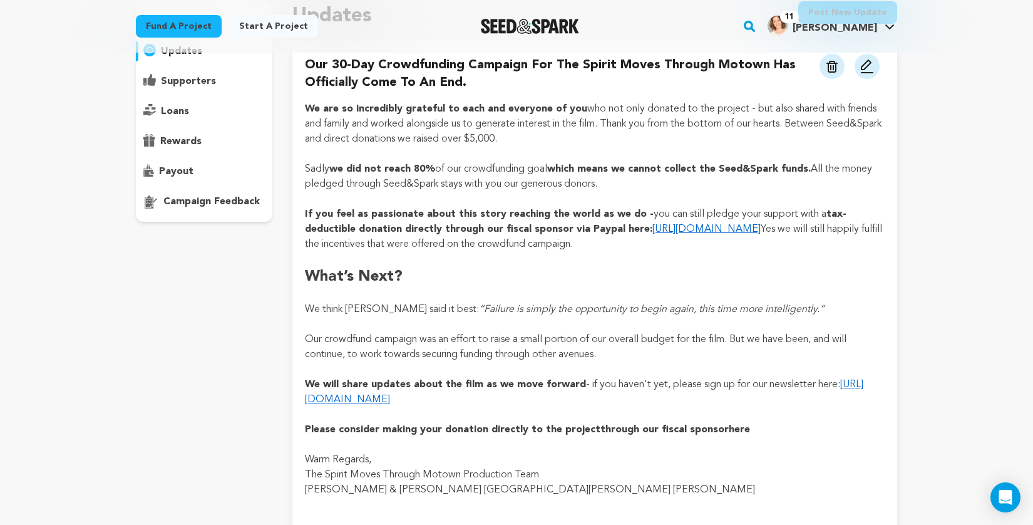
click at [863, 69] on img at bounding box center [867, 66] width 15 height 15
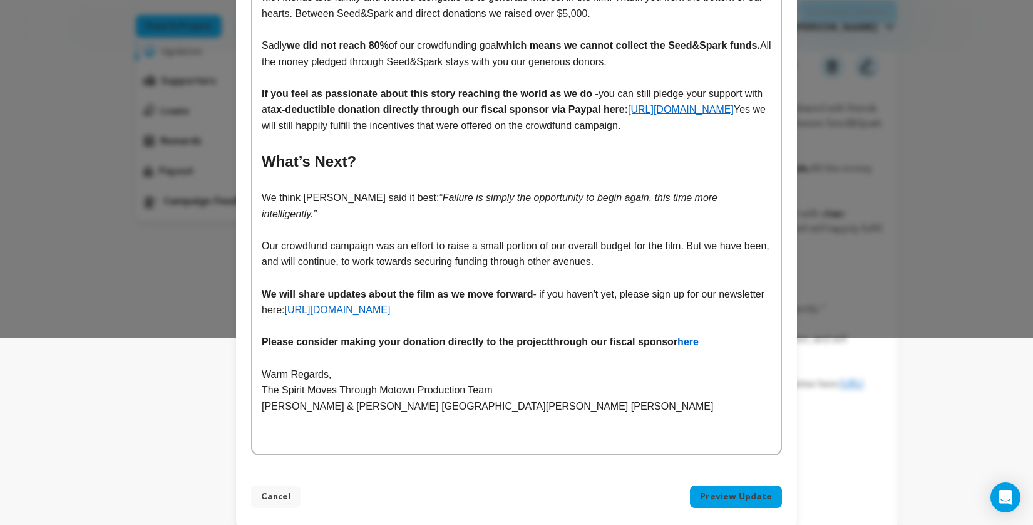
scroll to position [200, 0]
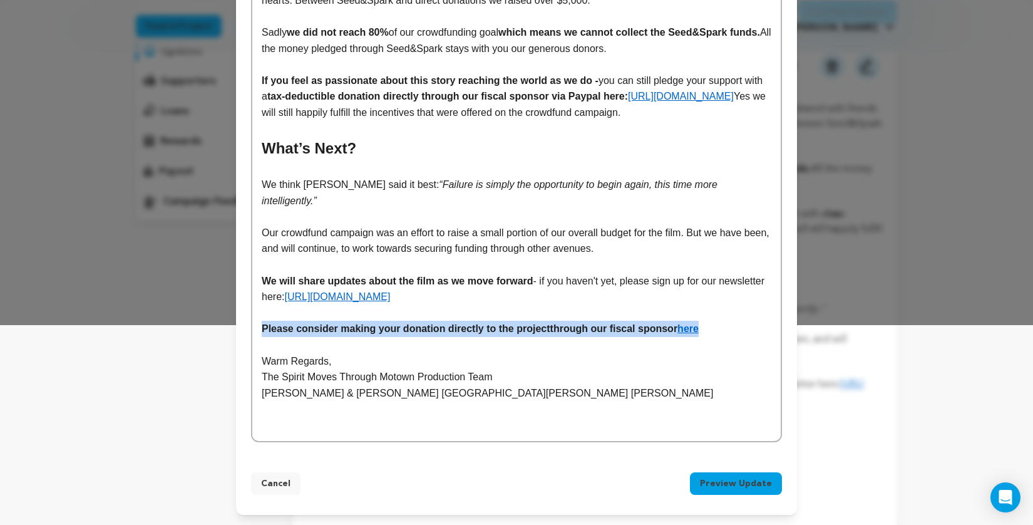
drag, startPoint x: 724, startPoint y: 331, endPoint x: 256, endPoint y: 329, distance: 467.7
click at [256, 329] on div "We are so incredibly grateful to each and everyone of you who not only donated …" at bounding box center [516, 197] width 528 height 488
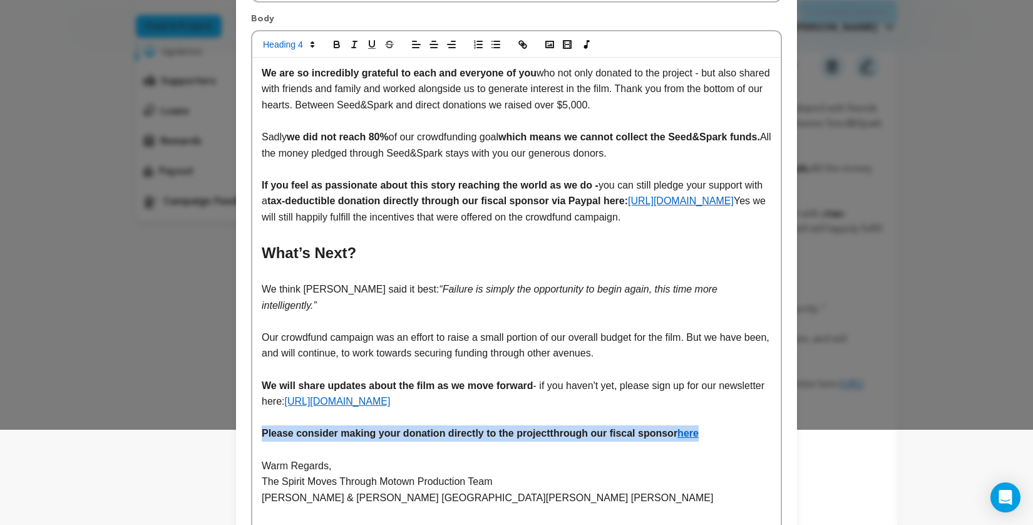
scroll to position [0, 0]
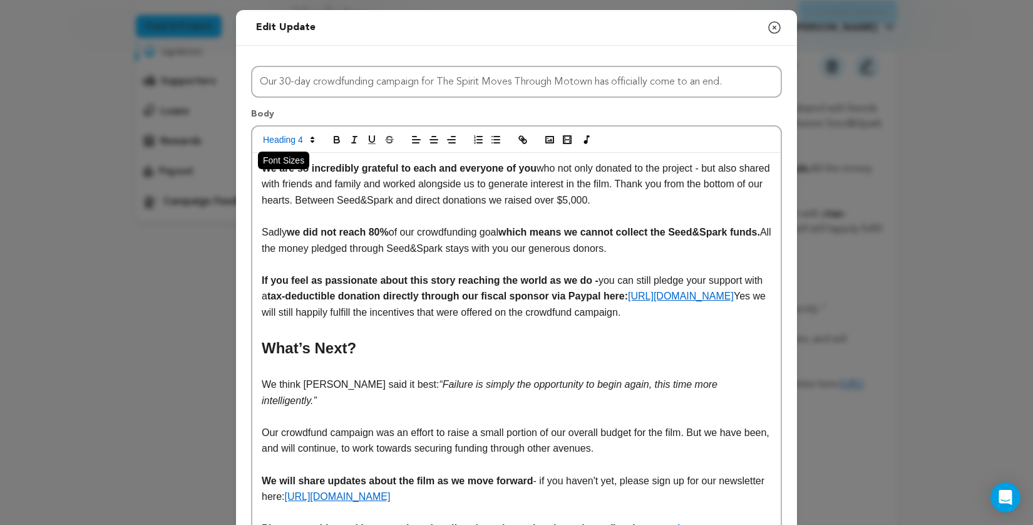
click at [290, 138] on span at bounding box center [287, 139] width 61 height 15
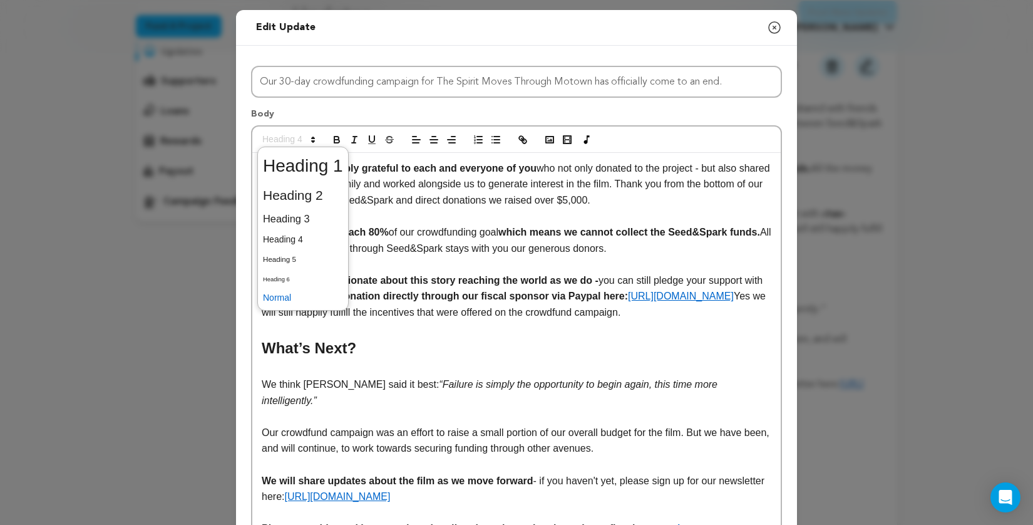
click at [292, 292] on span at bounding box center [303, 297] width 80 height 19
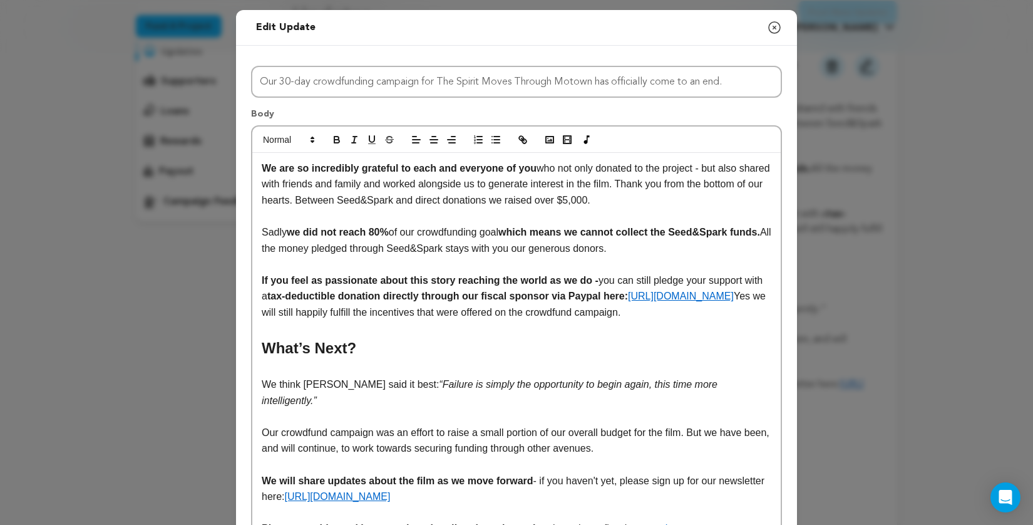
scroll to position [200, 0]
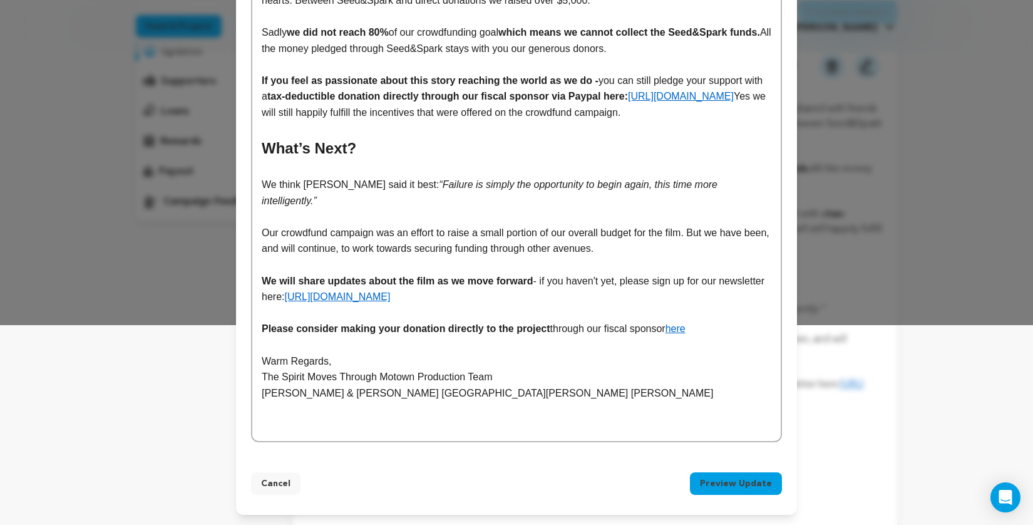
click at [701, 330] on p "Please consider making your donation directly to the project through our fiscal…" at bounding box center [517, 329] width 510 height 16
drag, startPoint x: 699, startPoint y: 331, endPoint x: 674, endPoint y: 331, distance: 25.7
click at [674, 331] on p "Please consider making your donation directly to the project through our fiscal…" at bounding box center [517, 329] width 510 height 16
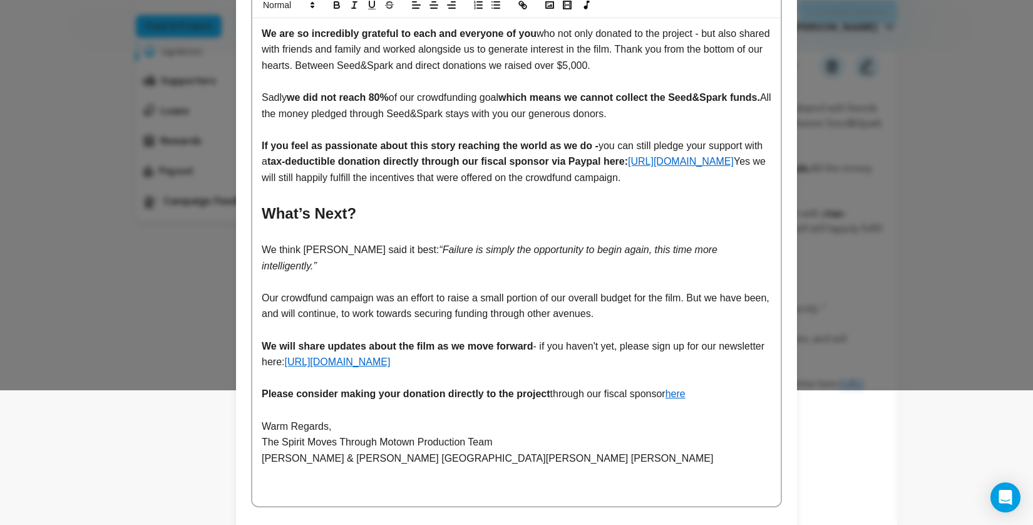
scroll to position [0, 0]
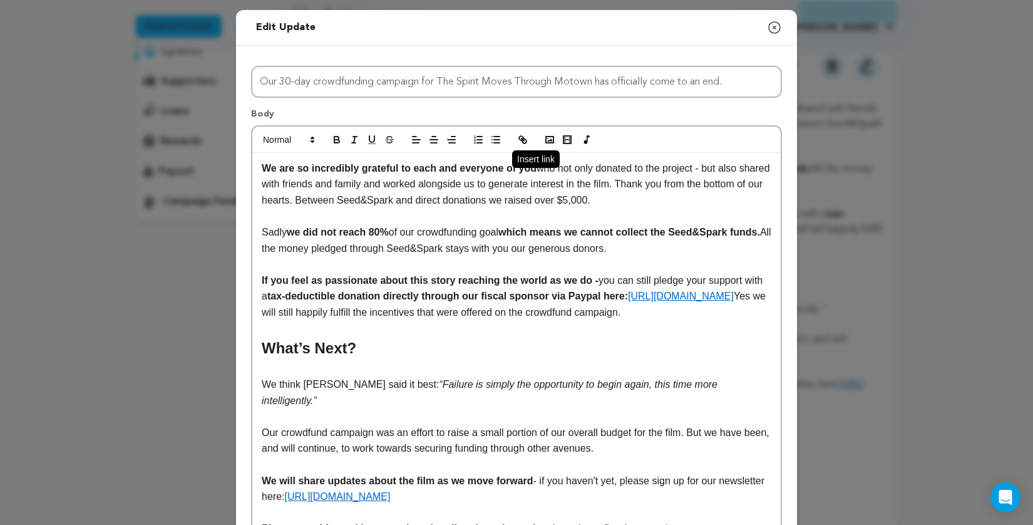
click at [523, 137] on icon "button" at bounding box center [521, 138] width 4 height 4
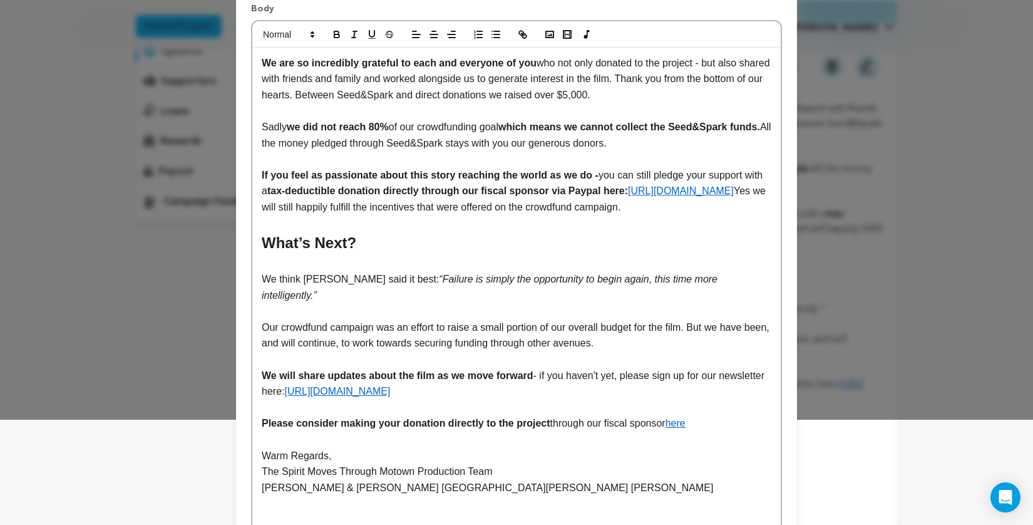
scroll to position [200, 0]
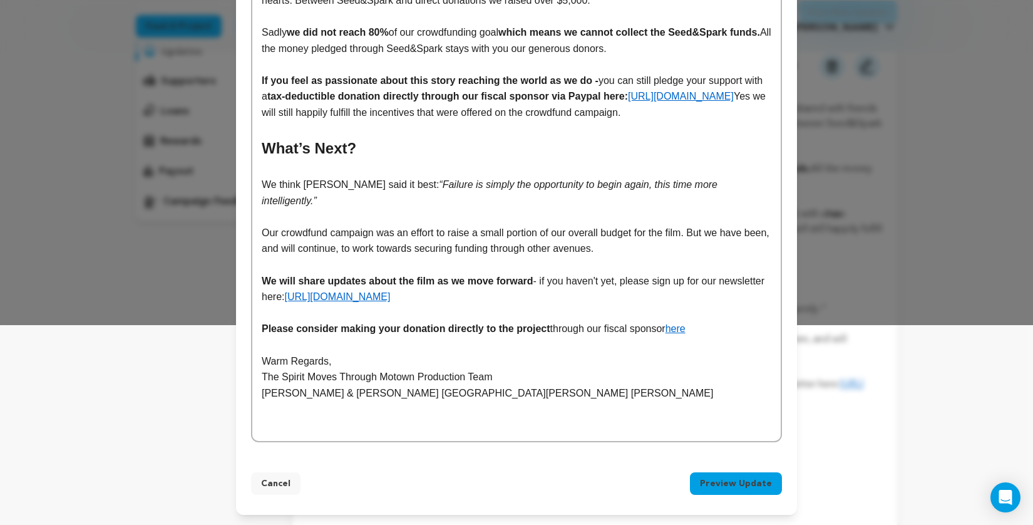
click at [765, 488] on button "Preview Update" at bounding box center [736, 483] width 92 height 23
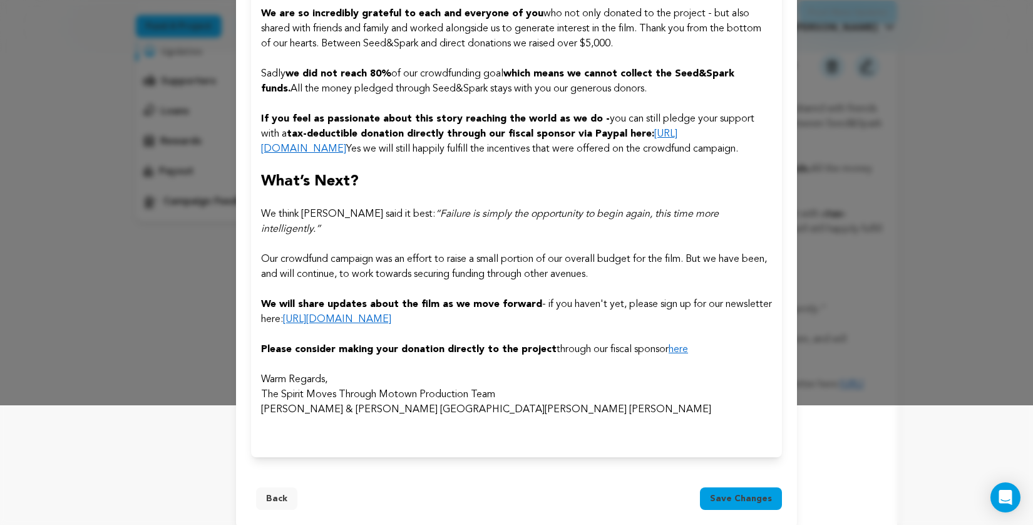
click at [744, 492] on span "Save changes" at bounding box center [741, 498] width 62 height 13
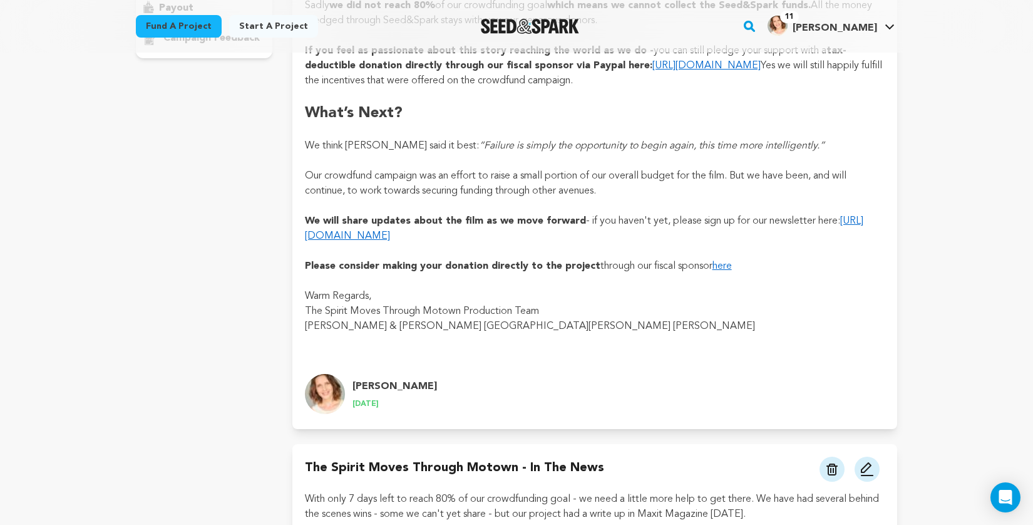
scroll to position [274, 0]
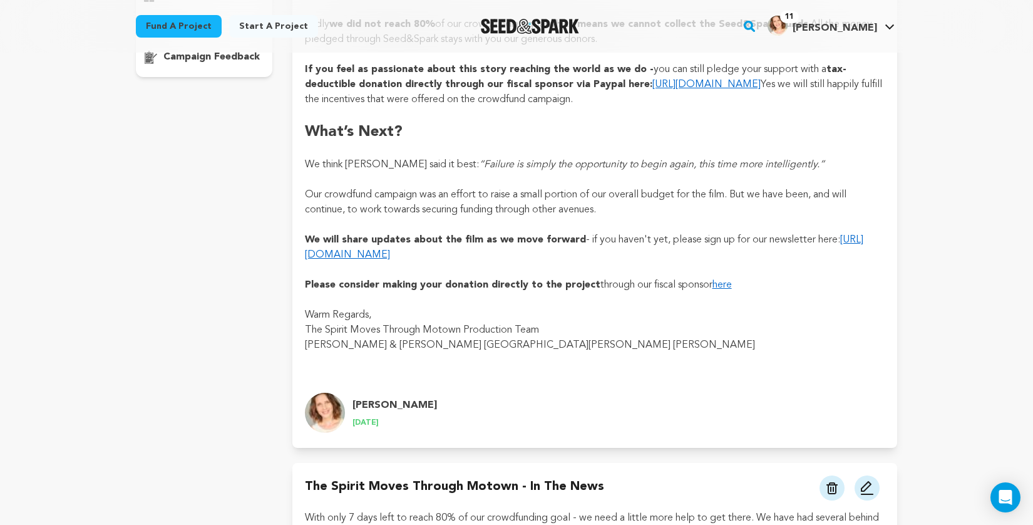
click at [723, 285] on link "here" at bounding box center [721, 285] width 19 height 10
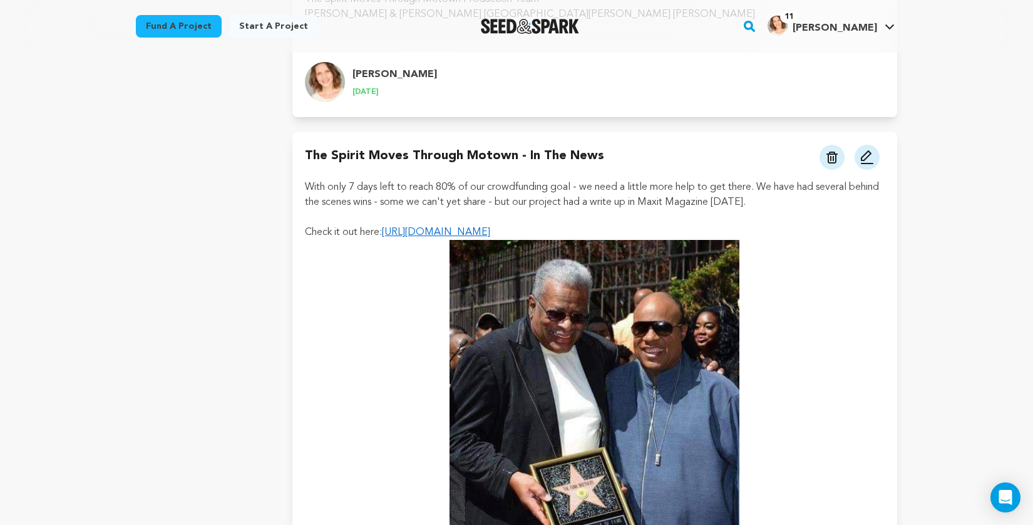
scroll to position [0, 0]
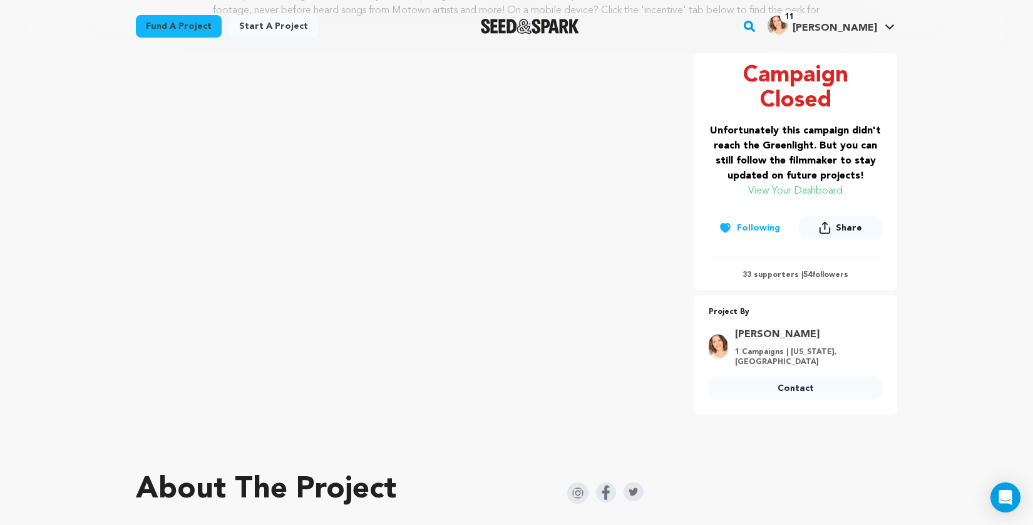
scroll to position [359, 0]
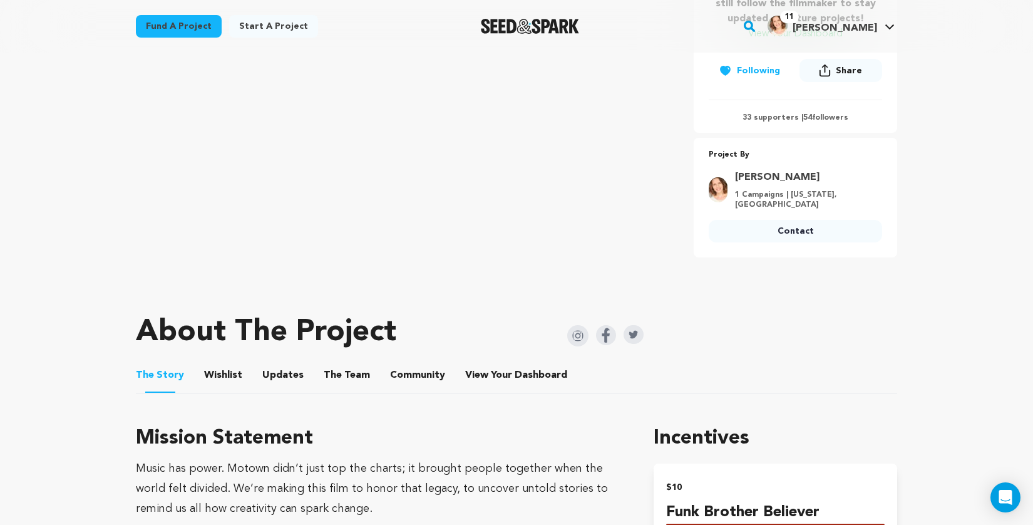
click at [287, 364] on button "Updates" at bounding box center [283, 377] width 30 height 30
